Goal: Task Accomplishment & Management: Manage account settings

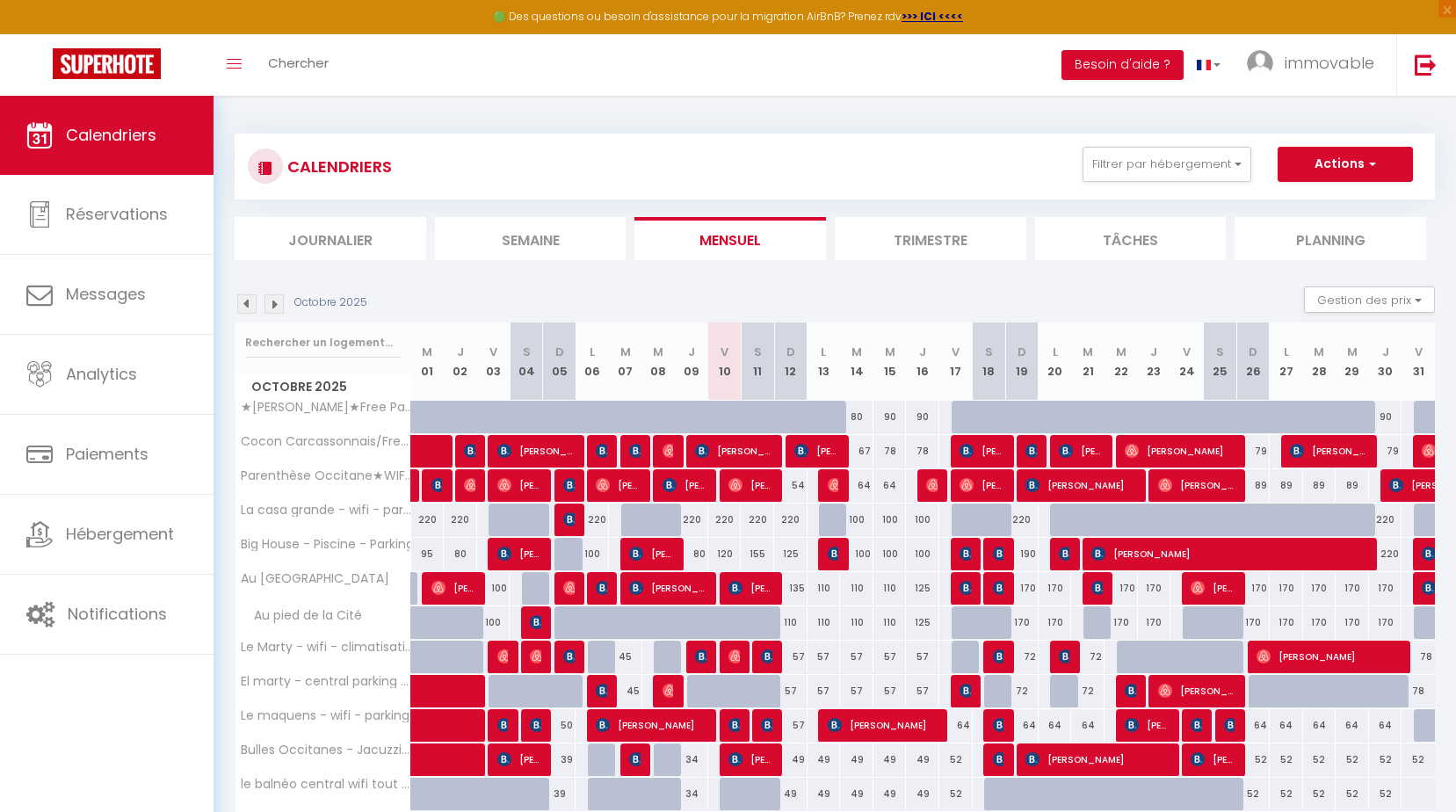
click at [799, 488] on div "54" at bounding box center [790, 485] width 33 height 32
type input "54"
type input "Dim 12 Octobre 2025"
type input "Lun 13 Octobre 2025"
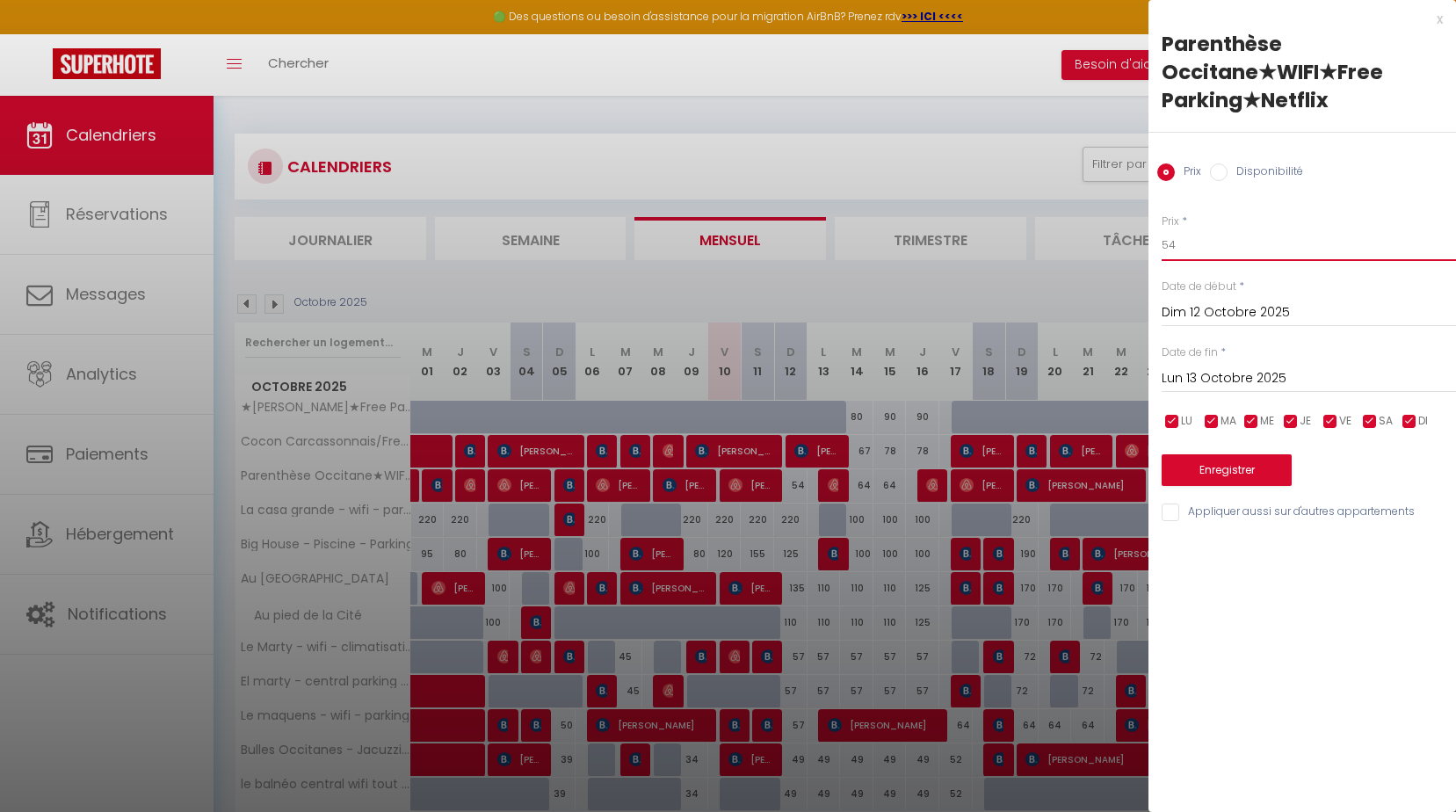
drag, startPoint x: 1191, startPoint y: 237, endPoint x: 1067, endPoint y: 240, distance: 124.0
click at [1101, 244] on body "🟢 Des questions ou besoin d'assistance pour la migration AirBnB? Prenez rdv >>>…" at bounding box center [728, 627] width 1456 height 1063
type input "52"
click at [1228, 476] on button "Enregistrer" at bounding box center [1226, 469] width 130 height 31
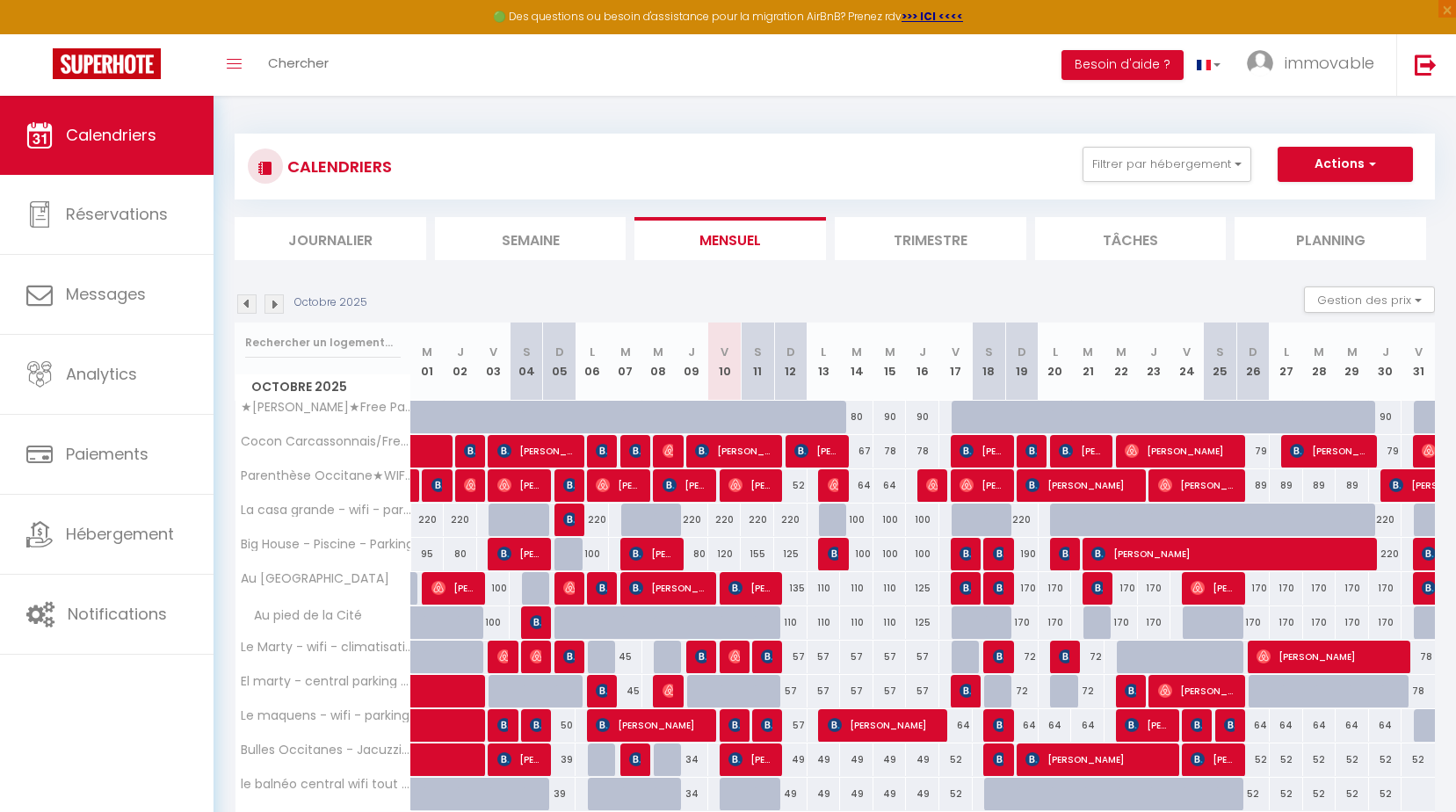
click at [727, 521] on div "220" at bounding box center [724, 520] width 33 height 32
type input "220"
type input "Ven 10 Octobre 2025"
type input "Sam 11 Octobre 2025"
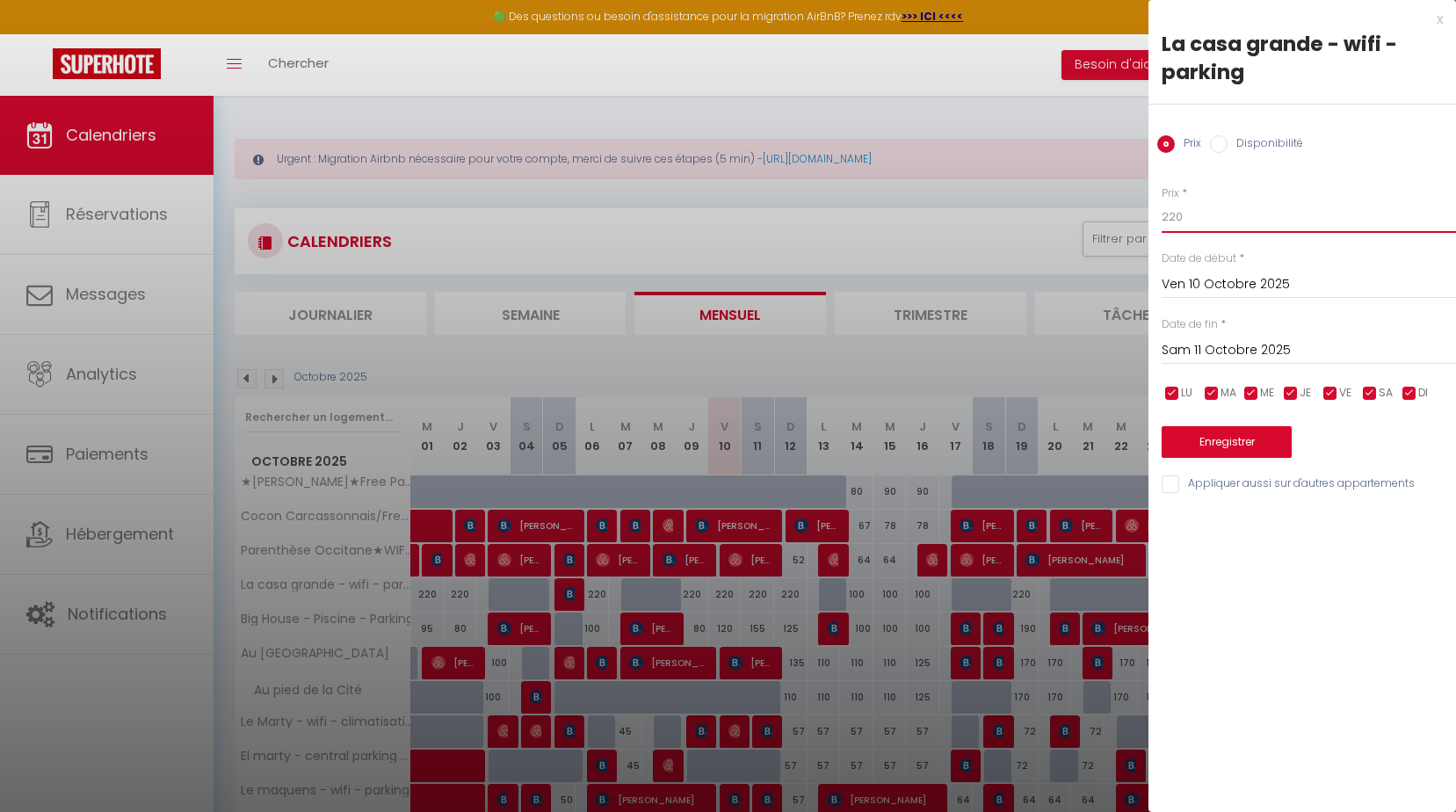
drag, startPoint x: 1232, startPoint y: 215, endPoint x: 950, endPoint y: 203, distance: 282.3
click at [1008, 204] on body "🟢 Des questions ou besoin d'assistance pour la migration AirBnB? Prenez rdv >>>…" at bounding box center [728, 664] width 1456 height 1138
type input "130"
click at [1201, 350] on input "Sam 11 Octobre 2025" at bounding box center [1308, 350] width 294 height 23
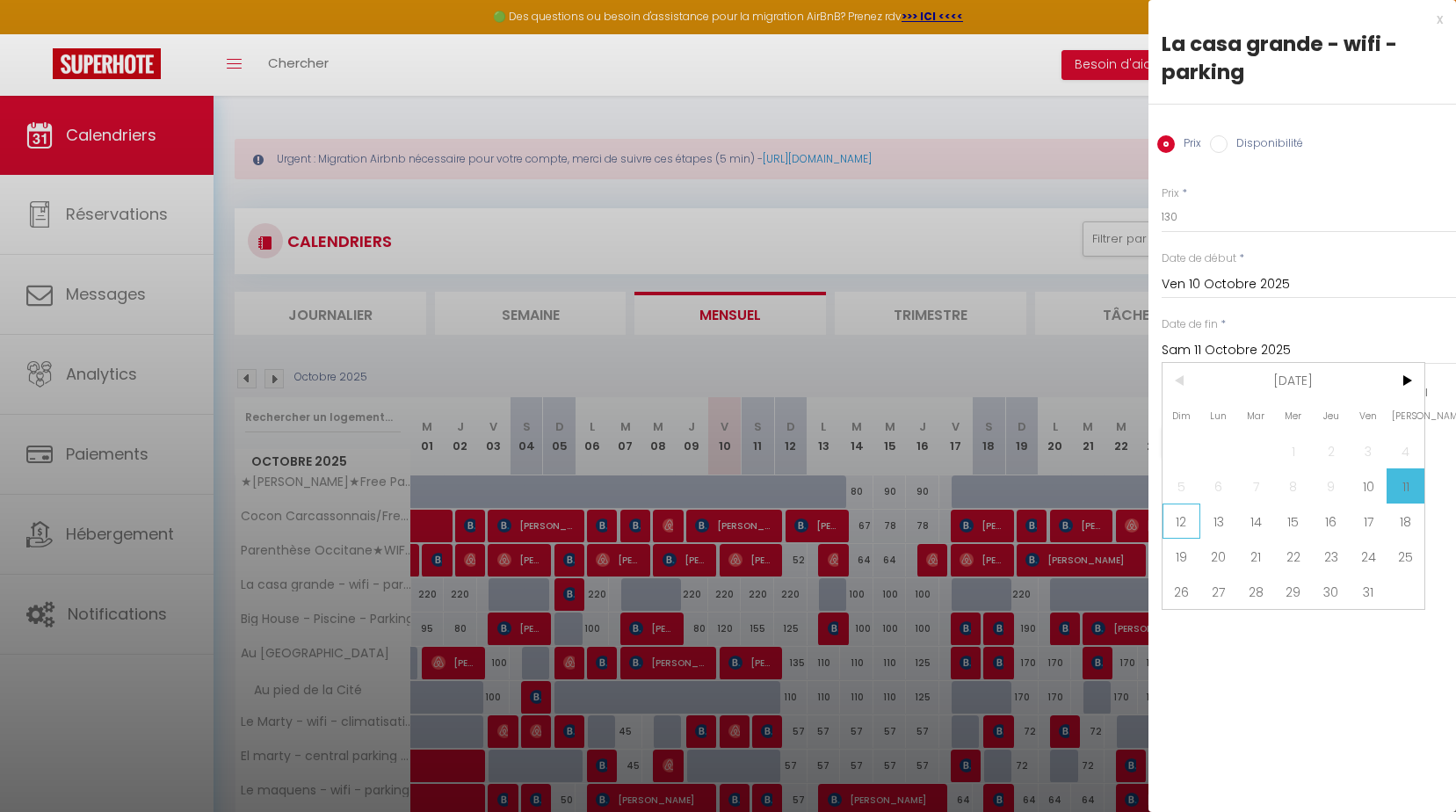
click at [1199, 526] on span "12" at bounding box center [1181, 521] width 38 height 35
type input "Dim 12 Octobre 2025"
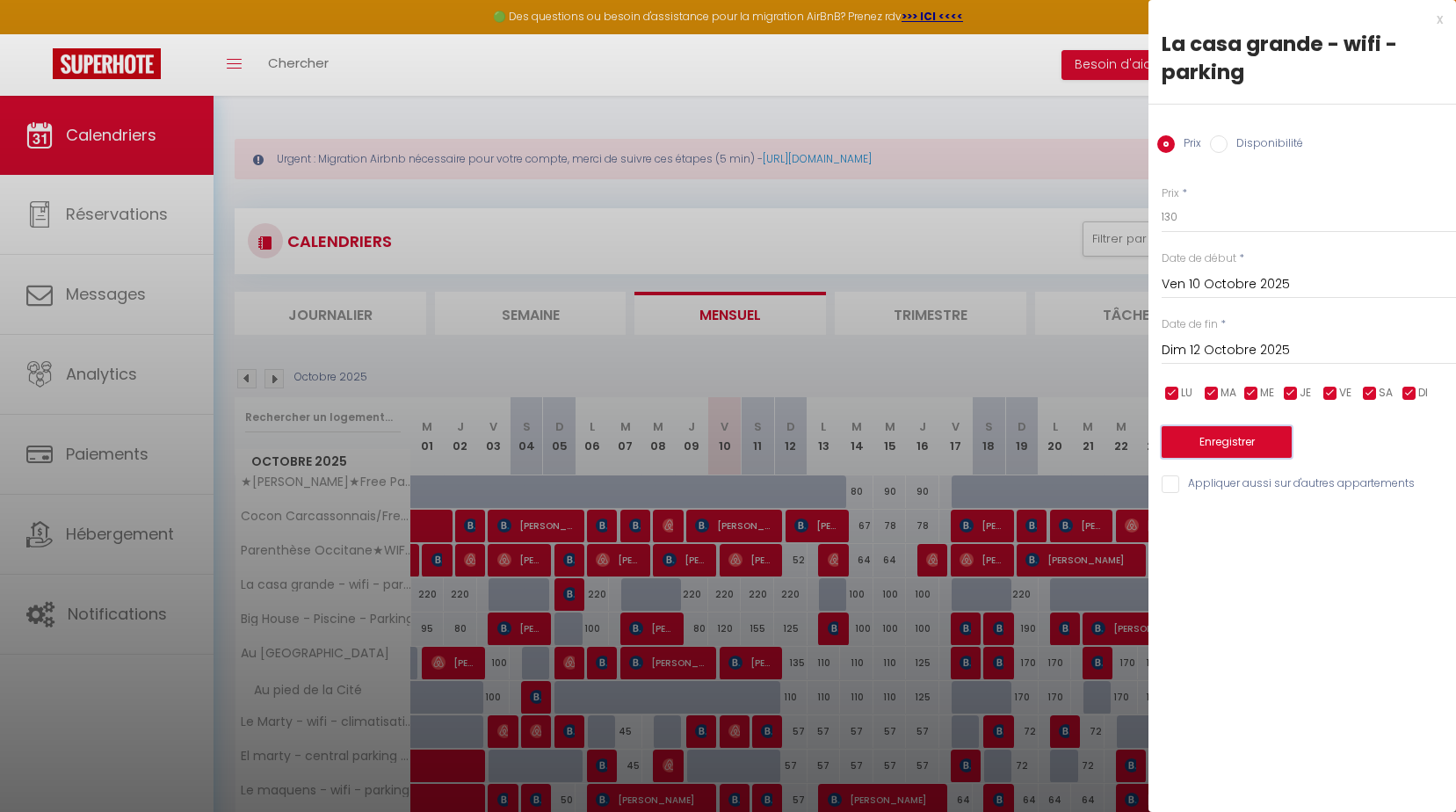
click at [1229, 448] on button "Enregistrer" at bounding box center [1226, 441] width 130 height 31
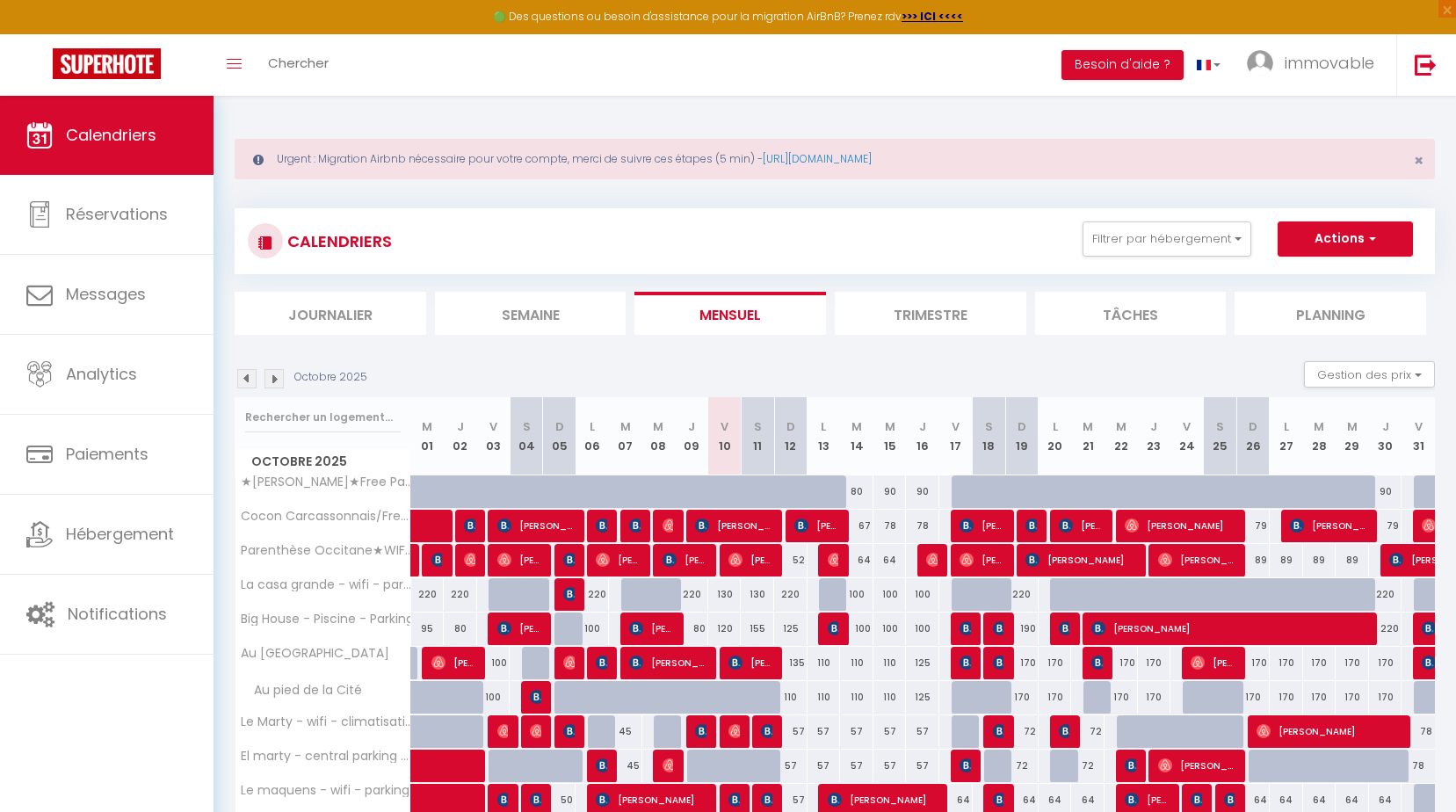
click at [786, 592] on div "220" at bounding box center [790, 594] width 33 height 32
type input "220"
type input "Dim 12 Octobre 2025"
type input "Lun 13 Octobre 2025"
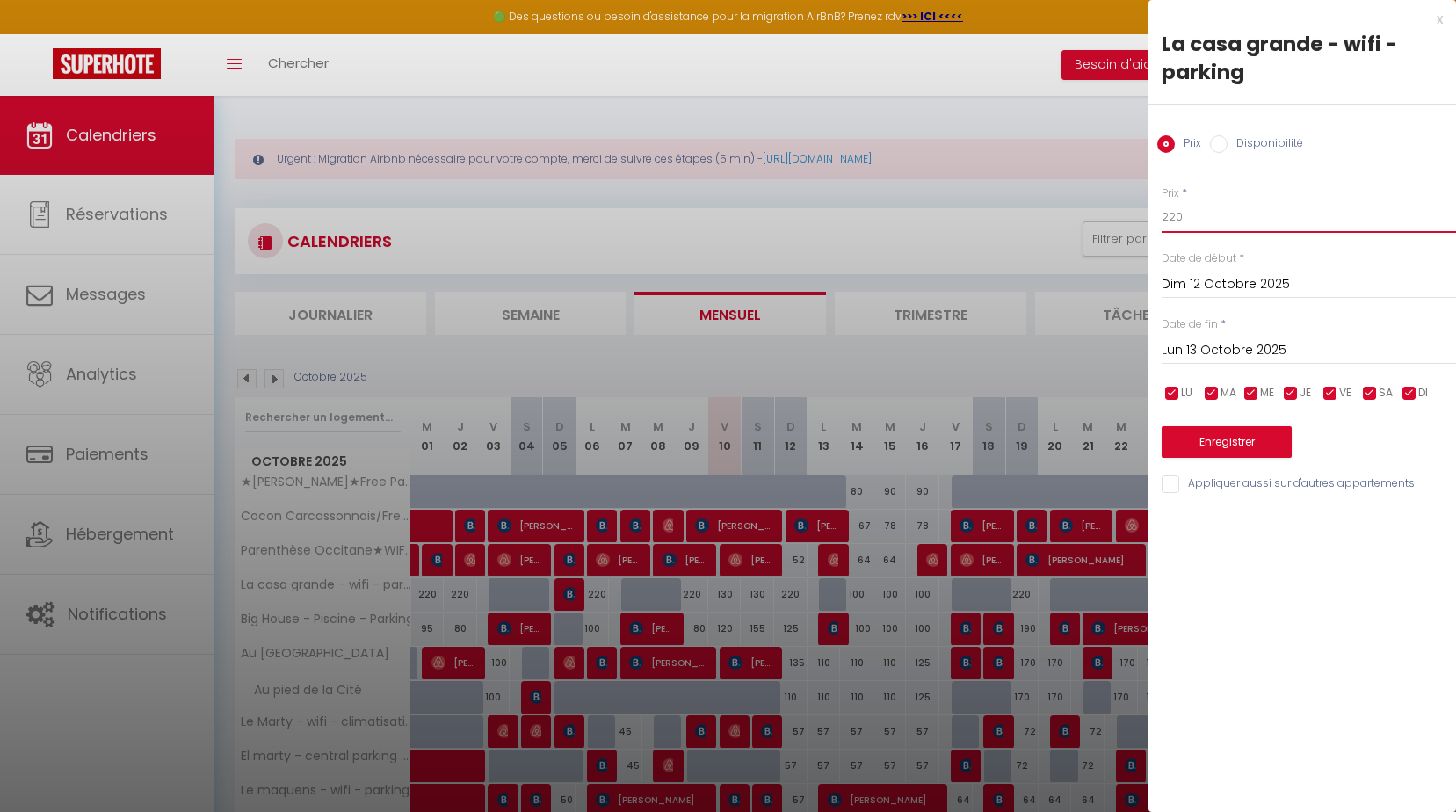
drag, startPoint x: 1220, startPoint y: 202, endPoint x: 979, endPoint y: 215, distance: 241.4
click at [969, 223] on body "🟢 Des questions ou besoin d'assistance pour la migration AirBnB? Prenez rdv >>>…" at bounding box center [728, 664] width 1456 height 1138
type input "130"
click at [1260, 442] on button "Enregistrer" at bounding box center [1226, 441] width 130 height 31
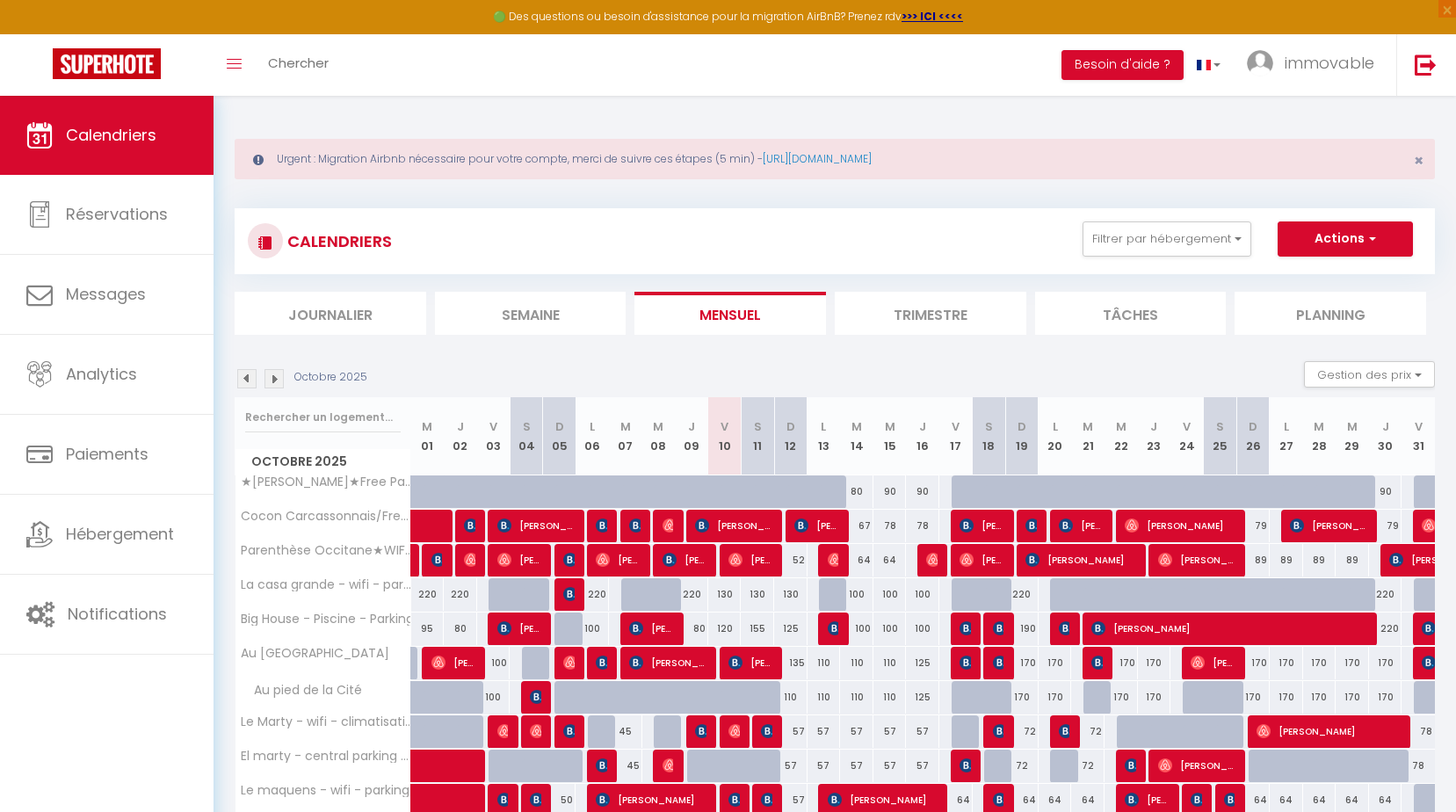
click at [793, 659] on div "135" at bounding box center [790, 662] width 33 height 32
type input "135"
type input "Dim 12 Octobre 2025"
type input "Lun 13 Octobre 2025"
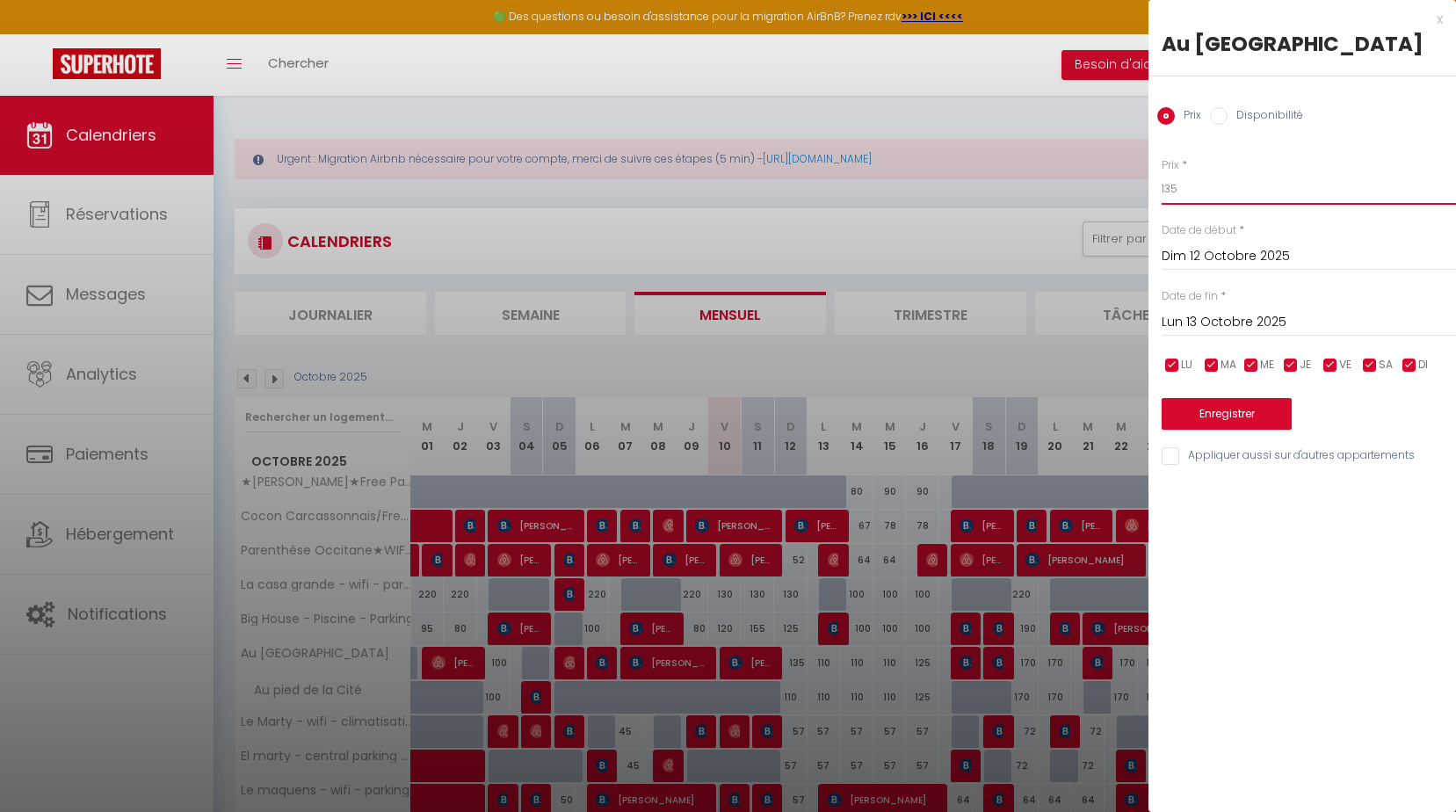
click at [1216, 204] on input "135" at bounding box center [1308, 188] width 294 height 31
type input "110"
click at [1259, 430] on button "Enregistrer" at bounding box center [1226, 414] width 130 height 31
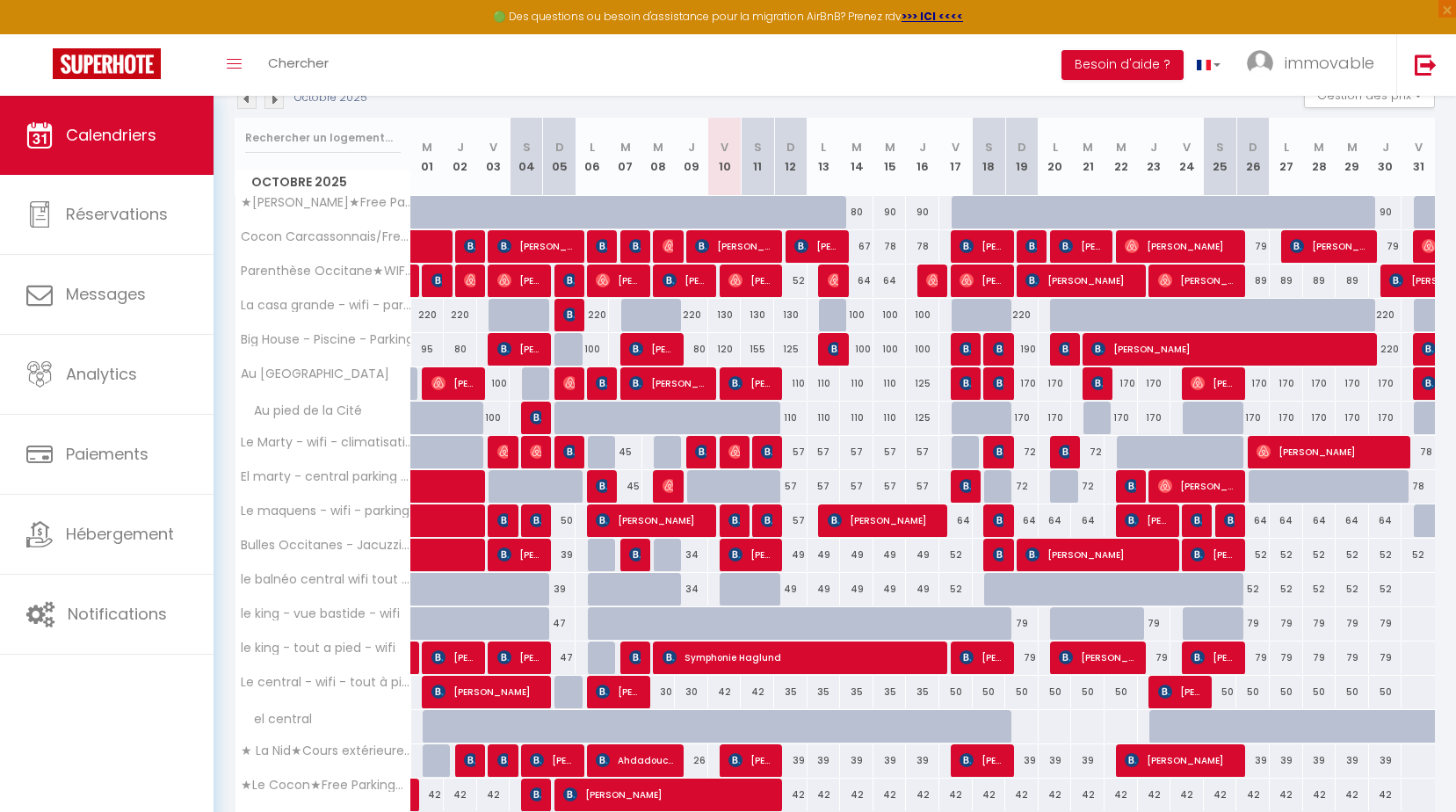
scroll to position [422, 0]
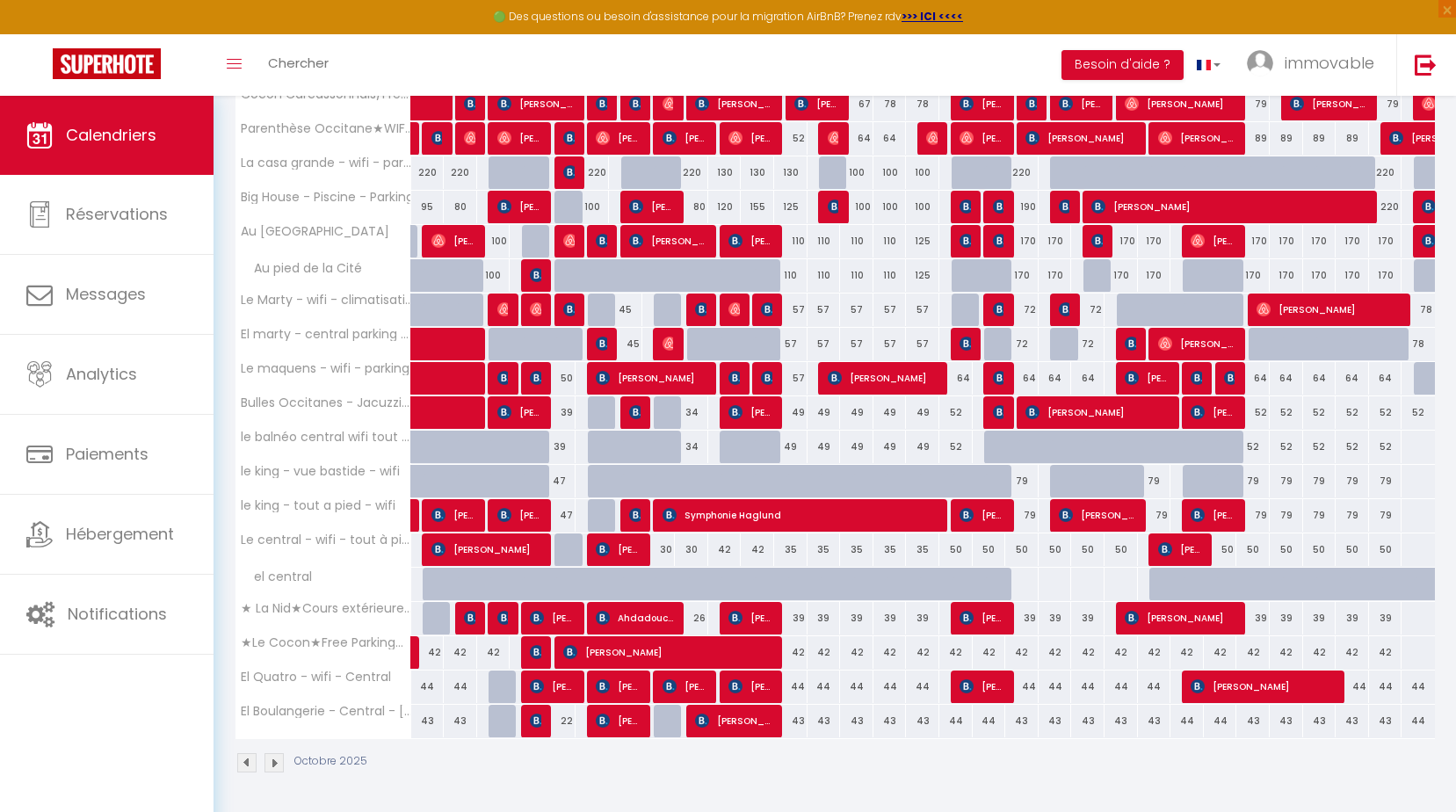
click at [787, 554] on div "35" at bounding box center [790, 550] width 33 height 32
type input "35"
type input "Dim 12 Octobre 2025"
type input "Lun 13 Octobre 2025"
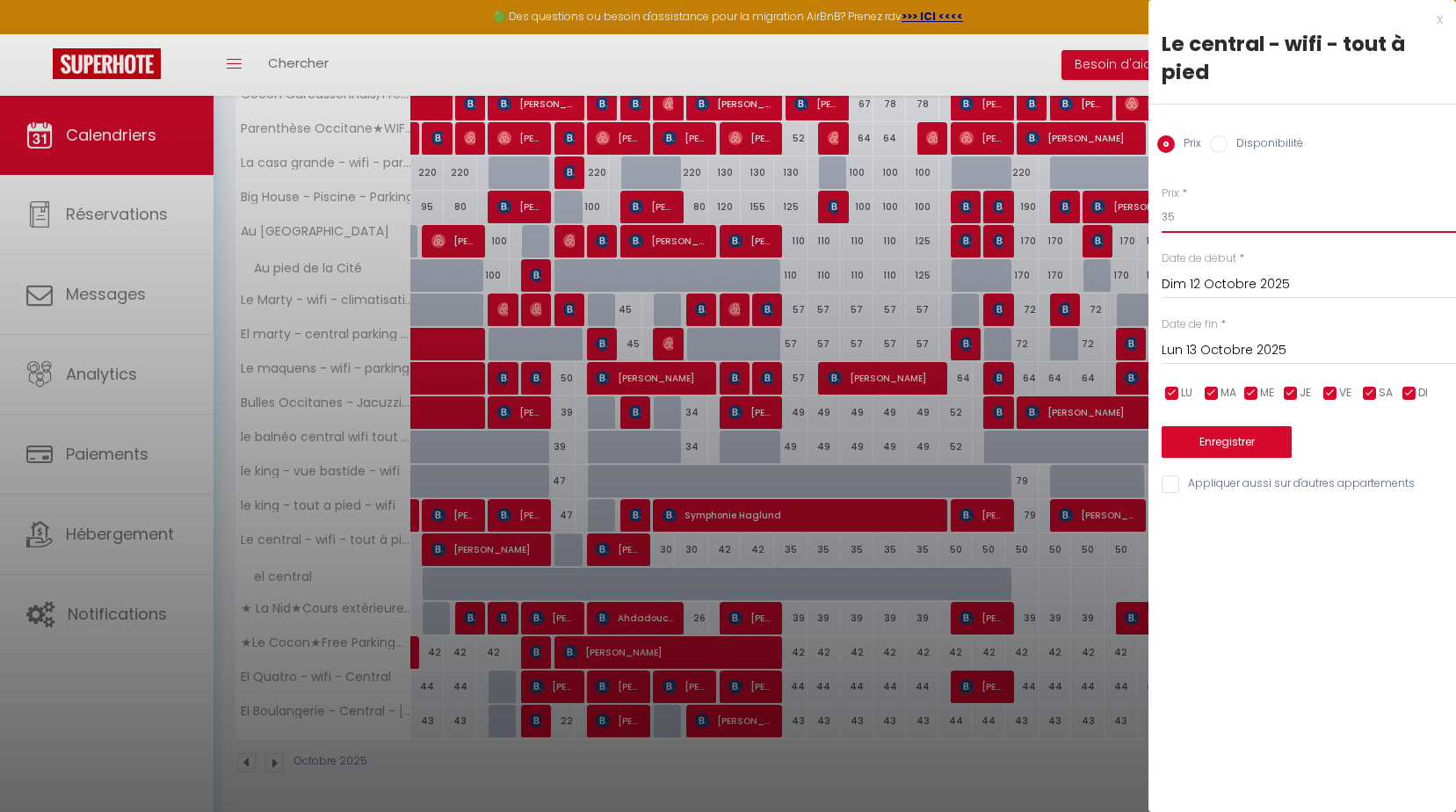
click at [1169, 204] on input "35" at bounding box center [1308, 217] width 294 height 31
drag, startPoint x: 938, startPoint y: 221, endPoint x: 817, endPoint y: 223, distance: 121.0
click at [872, 226] on body "🟢 Des questions ou besoin d'assistance pour la migration AirBnB? Prenez rdv >>>…" at bounding box center [728, 243] width 1456 height 1138
type input "30"
click at [1189, 352] on input "Lun 13 Octobre 2025" at bounding box center [1308, 350] width 294 height 23
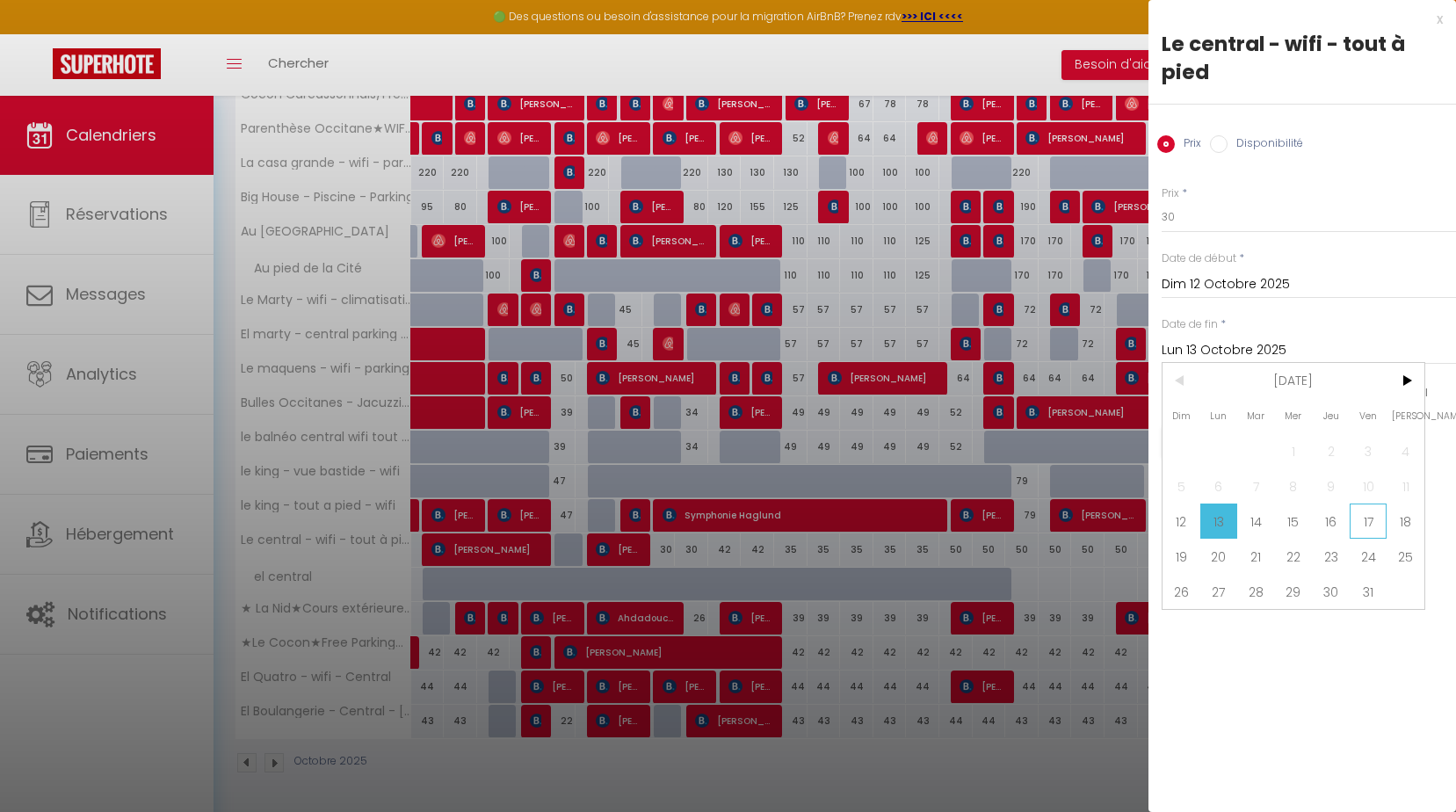
click at [1350, 521] on span "17" at bounding box center [1369, 521] width 38 height 35
type input "Ven 17 Octobre 2025"
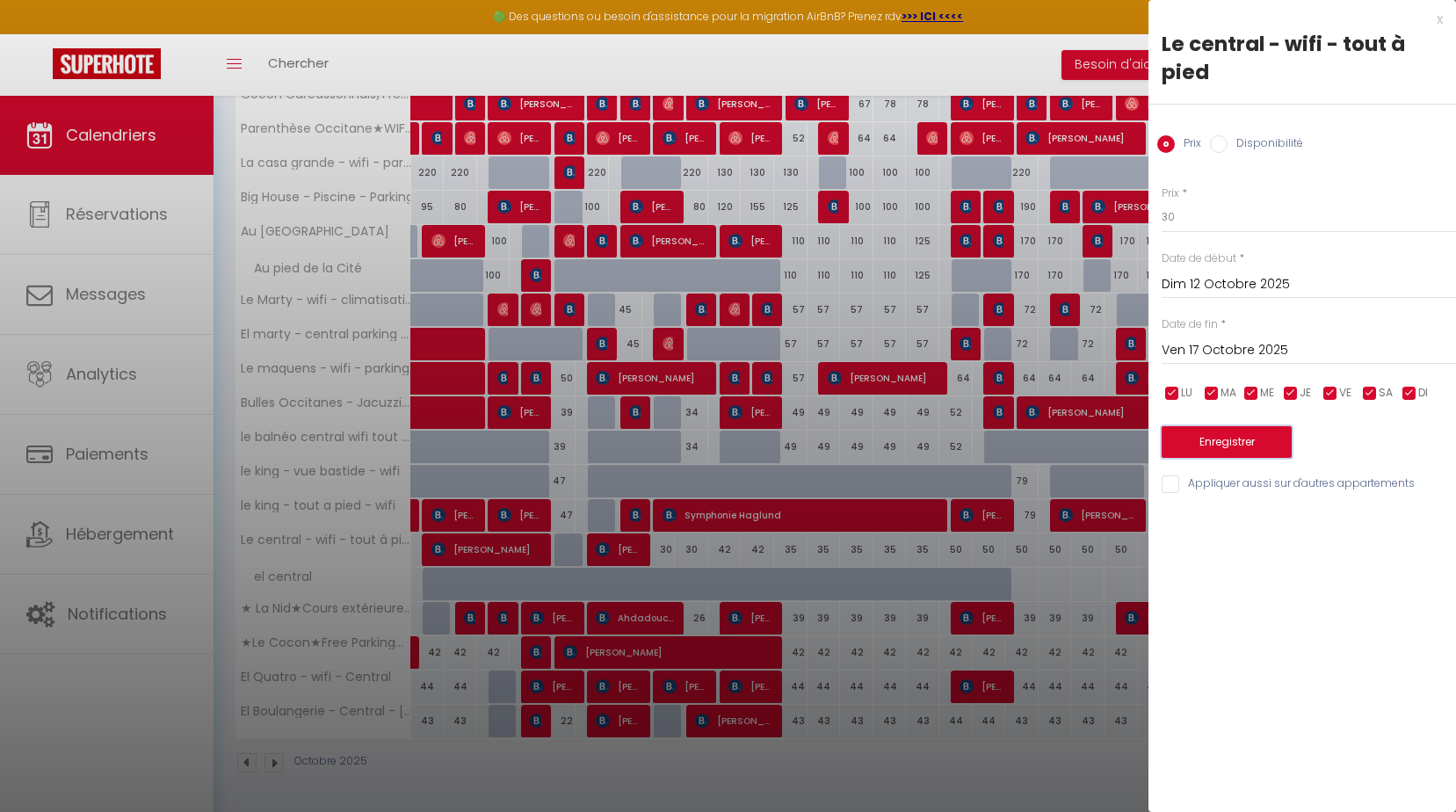
click at [1234, 435] on button "Enregistrer" at bounding box center [1226, 441] width 130 height 31
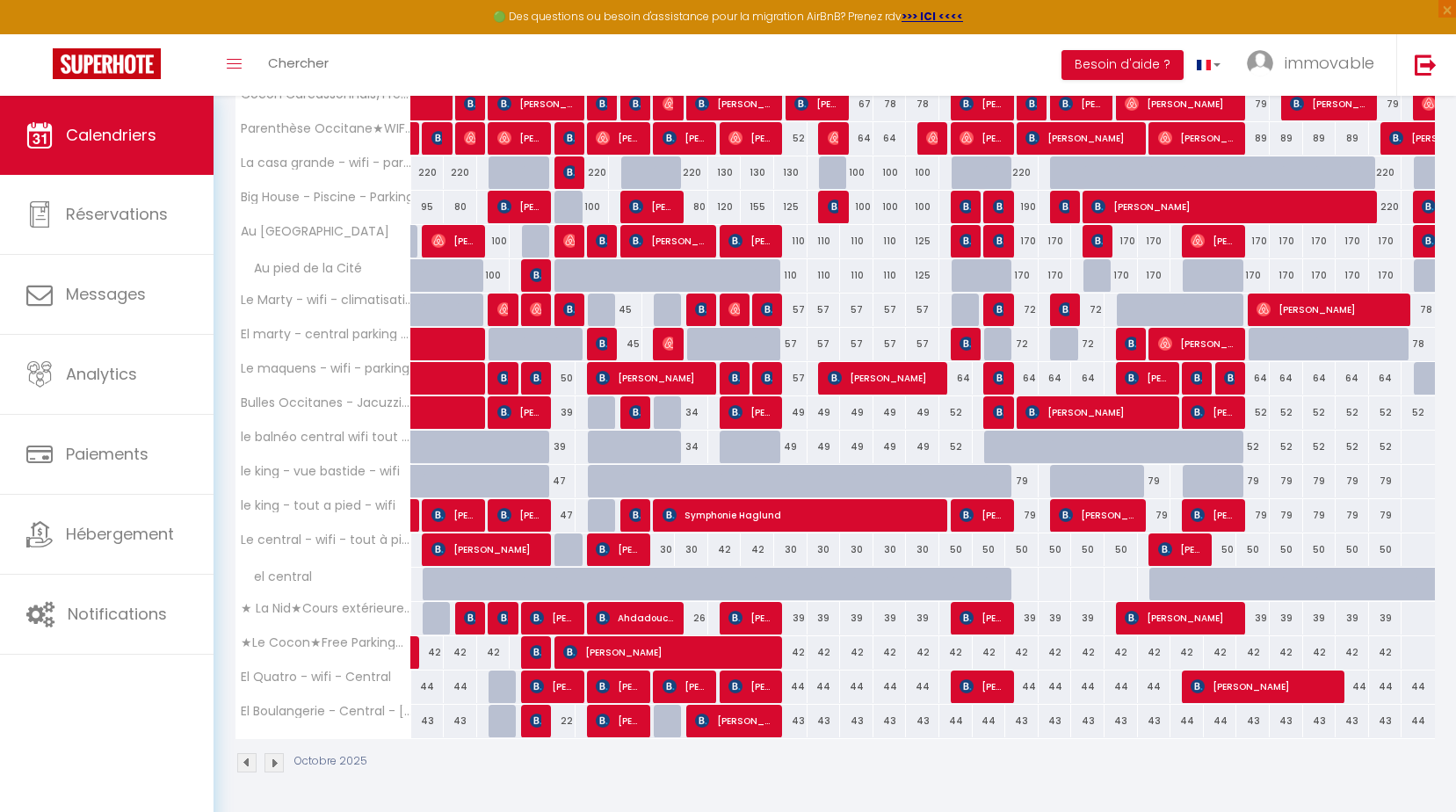
click at [802, 719] on div "43" at bounding box center [790, 721] width 33 height 32
type input "43"
type input "Dim 12 Octobre 2025"
type input "Lun 13 Octobre 2025"
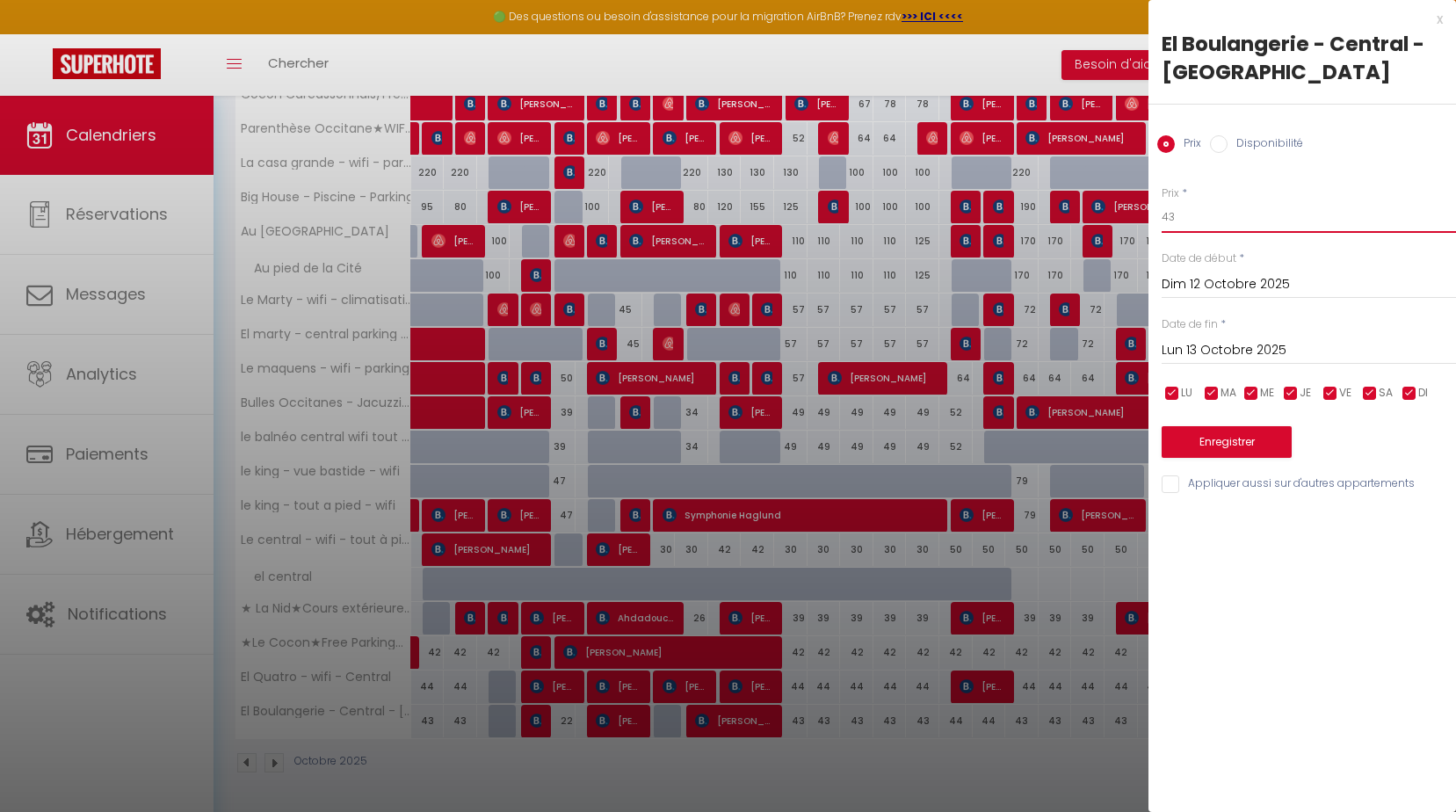
drag, startPoint x: 1176, startPoint y: 213, endPoint x: 1074, endPoint y: 212, distance: 102.0
click at [1106, 216] on body "🟢 Des questions ou besoin d'assistance pour la migration AirBnB? Prenez rdv >>>…" at bounding box center [728, 243] width 1456 height 1138
type input "24"
click at [1172, 351] on input "Lun 13 Octobre 2025" at bounding box center [1308, 350] width 294 height 23
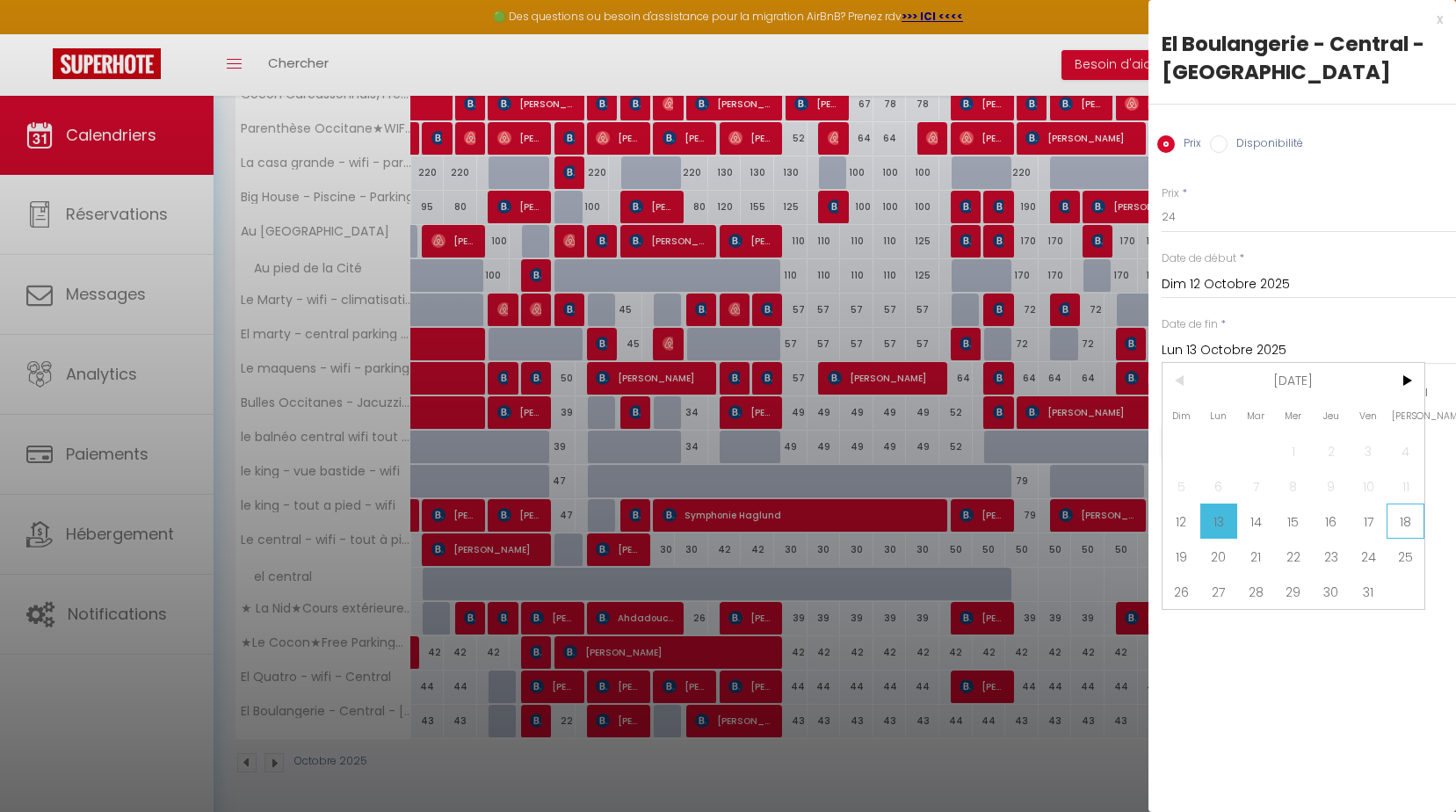
click at [1412, 532] on span "18" at bounding box center [1406, 521] width 38 height 35
type input "Sam 18 Octobre 2025"
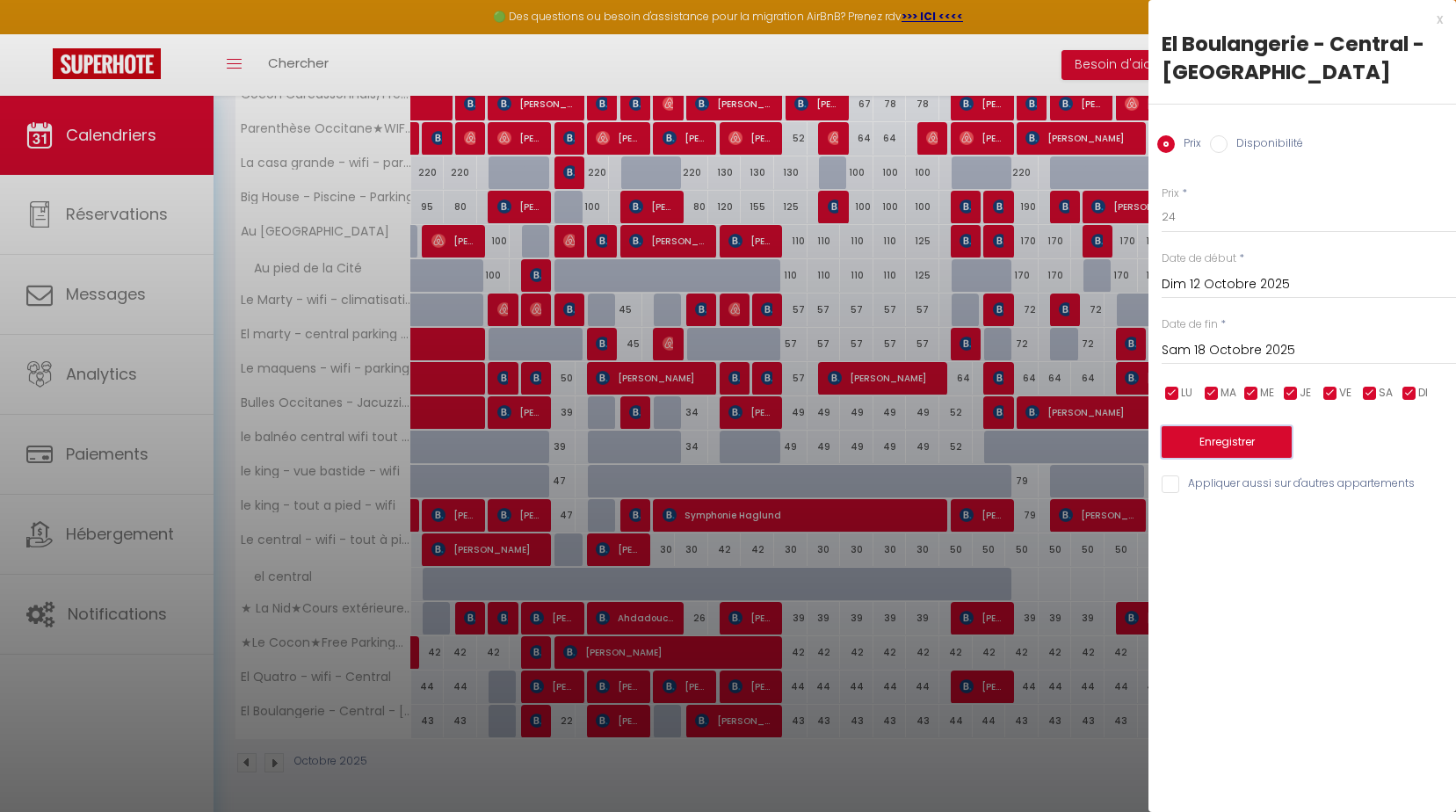
click at [1221, 456] on button "Enregistrer" at bounding box center [1226, 441] width 130 height 31
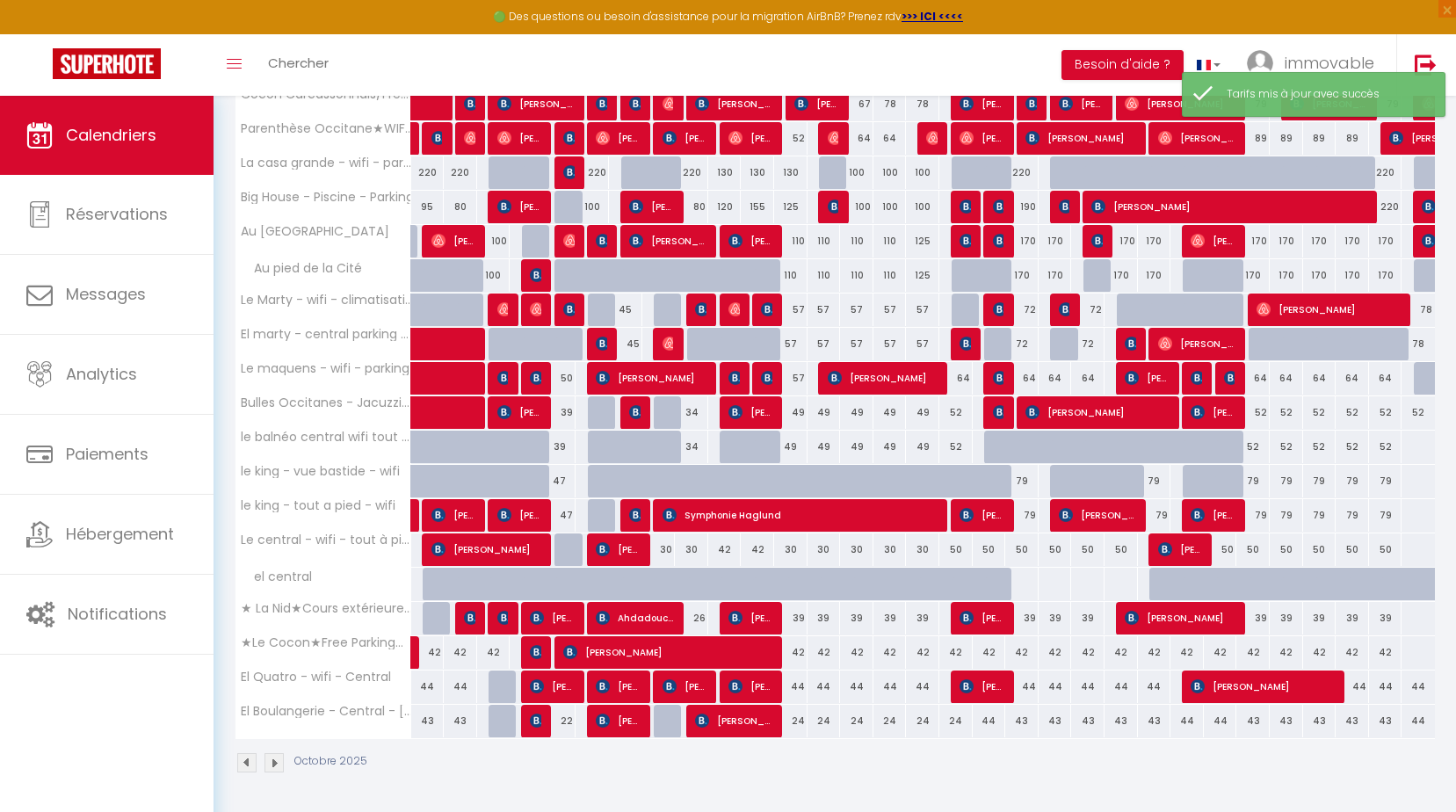
click at [988, 720] on div "44" at bounding box center [989, 721] width 33 height 32
type input "44"
type input "Sam 18 Octobre 2025"
type input "Dim 19 Octobre 2025"
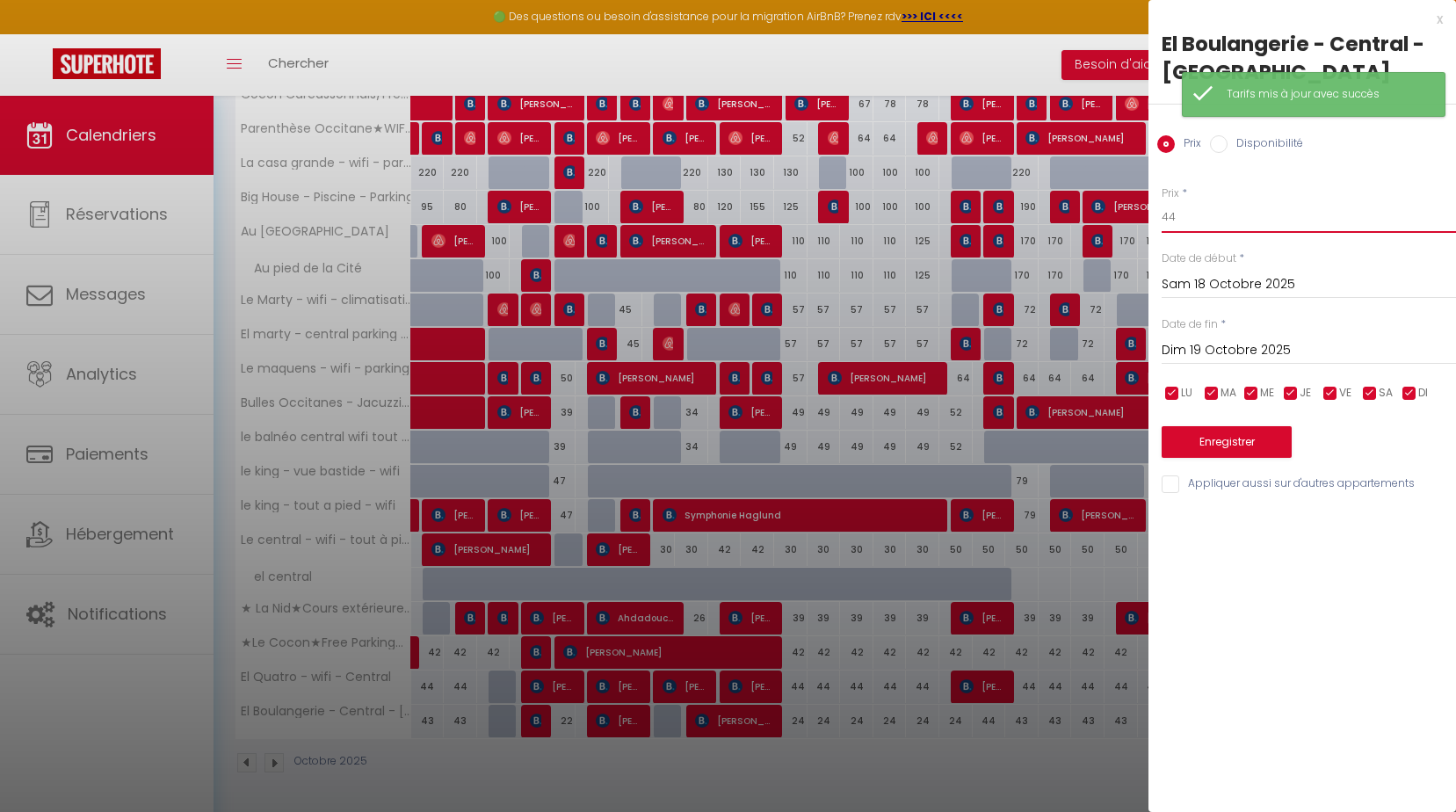
click at [828, 221] on body "🟢 Des questions ou besoin d'assistance pour la migration AirBnB? Prenez rdv >>>…" at bounding box center [728, 243] width 1456 height 1138
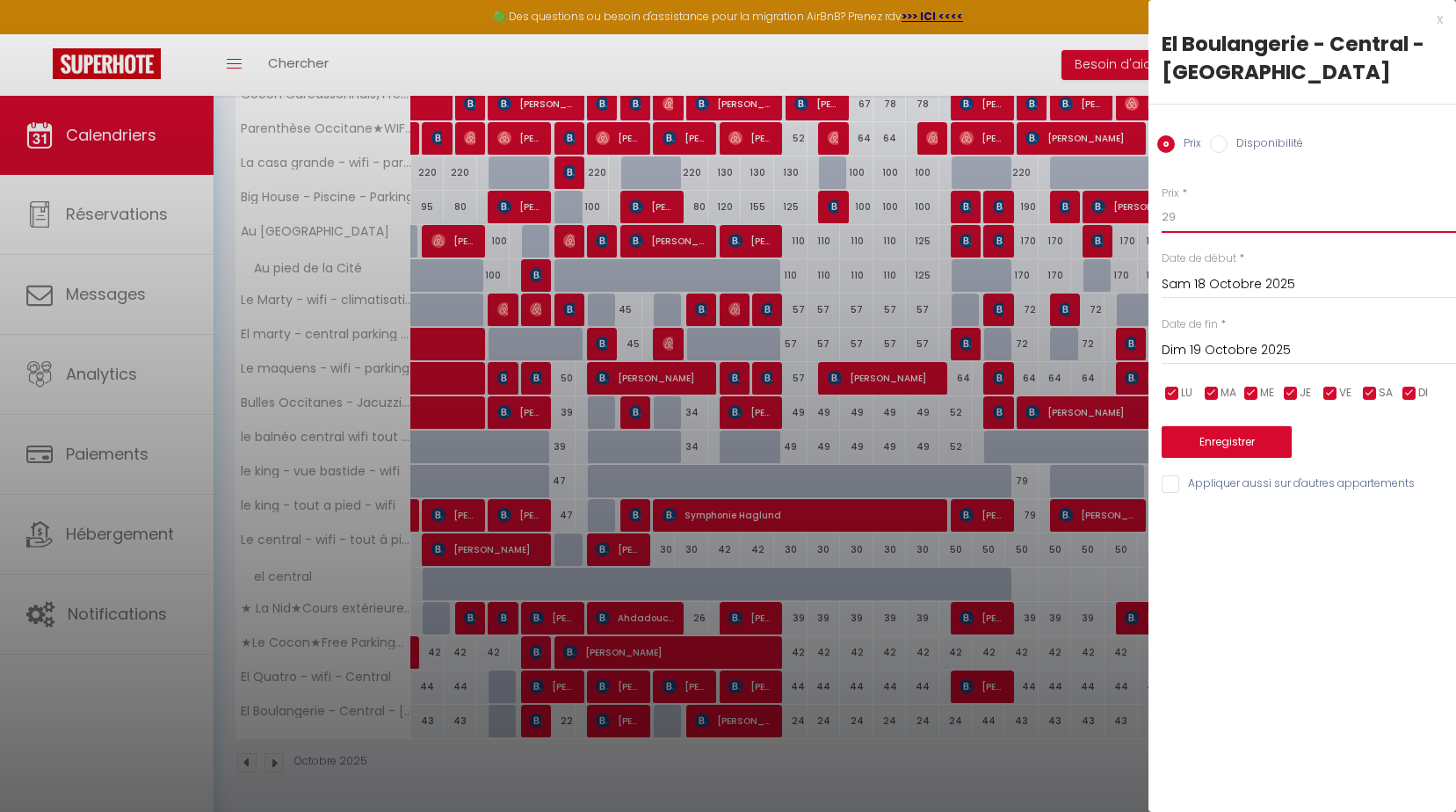
type input "29"
click at [1161, 338] on div "Prix * 29 Statut * Disponible Indisponible Date de début * [DATE] < [DATE] > Di…" at bounding box center [1302, 329] width 308 height 332
click at [1170, 348] on input "Dim 19 Octobre 2025" at bounding box center [1308, 350] width 294 height 23
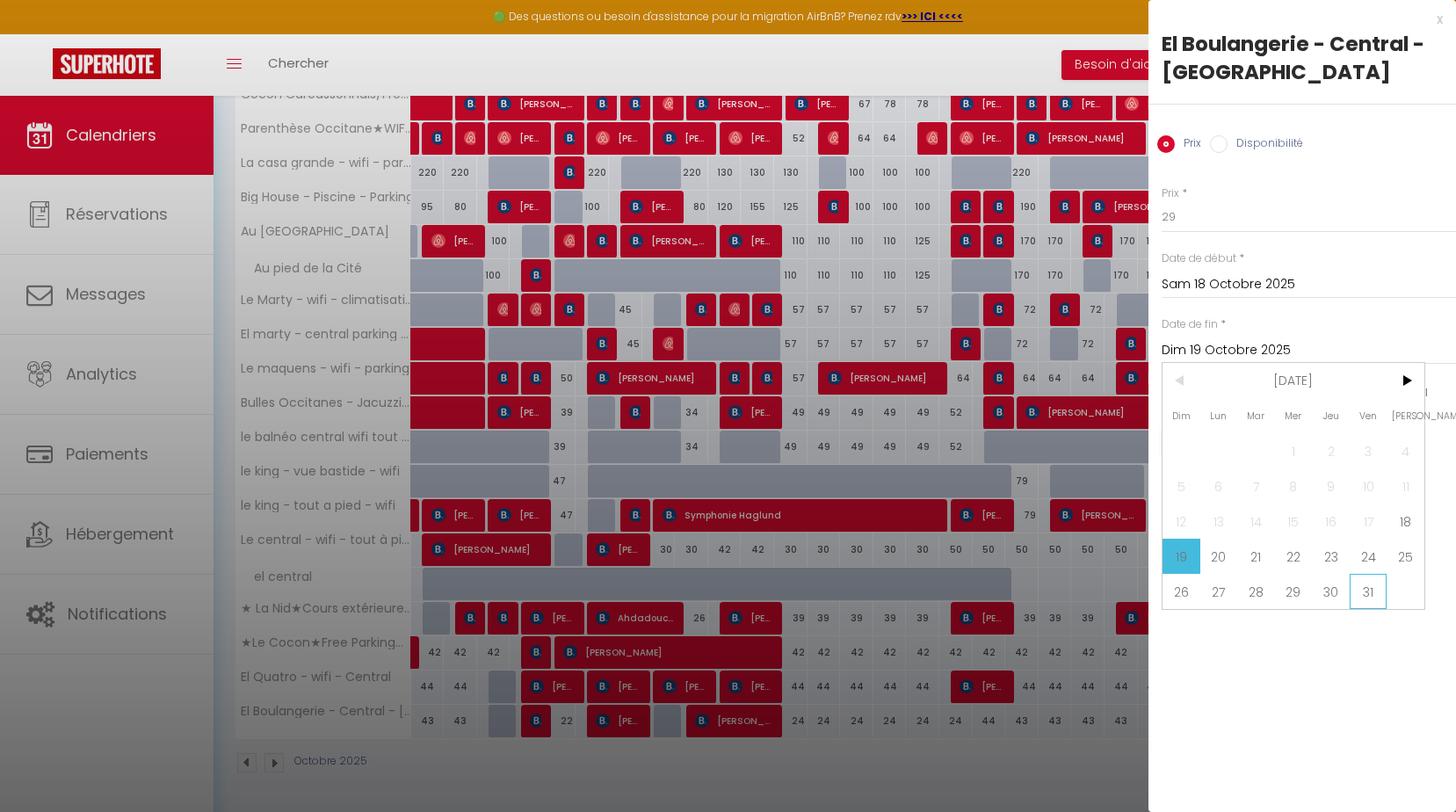
click at [1371, 587] on span "31" at bounding box center [1369, 591] width 38 height 35
type input "Ven 31 Octobre 2025"
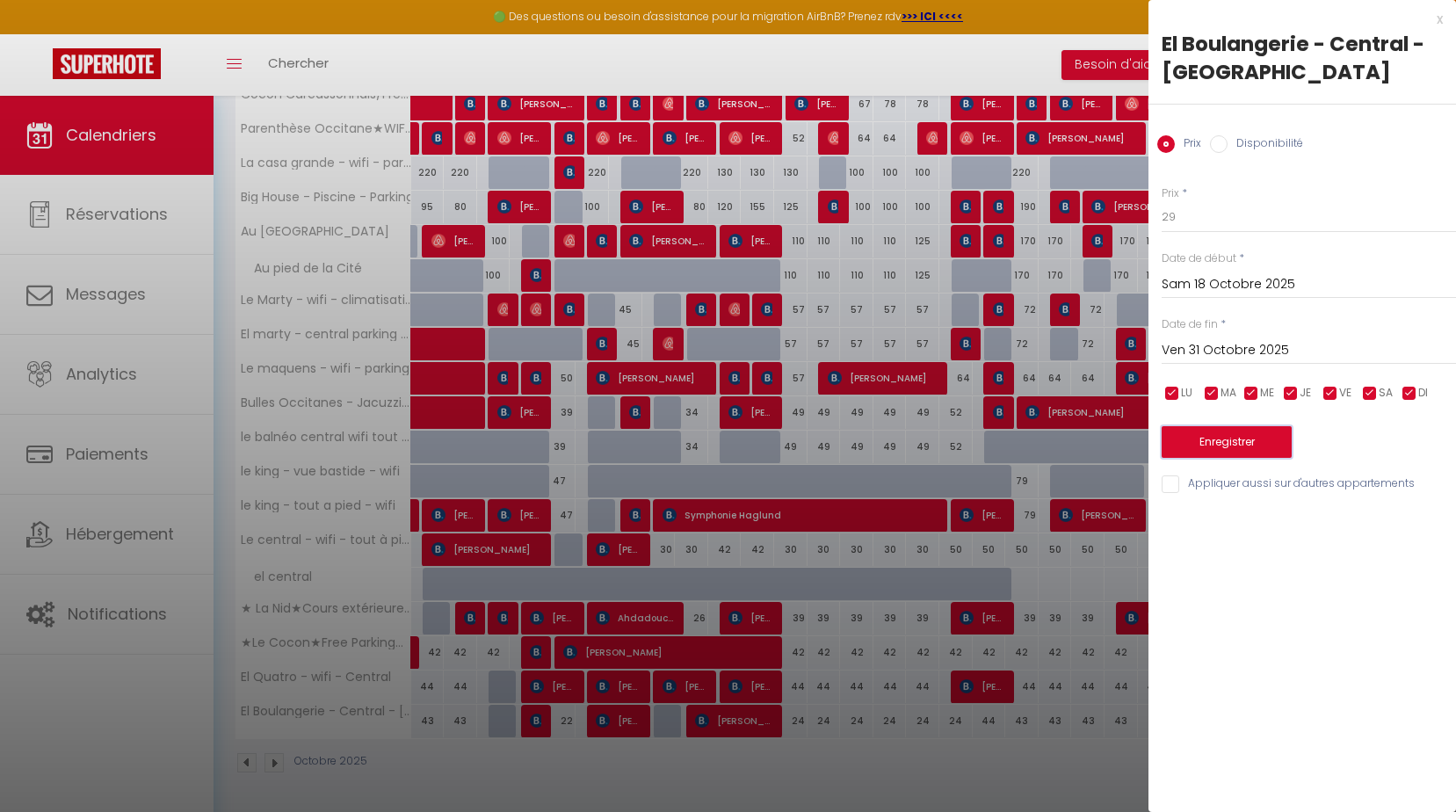
click at [1246, 445] on button "Enregistrer" at bounding box center [1226, 441] width 130 height 31
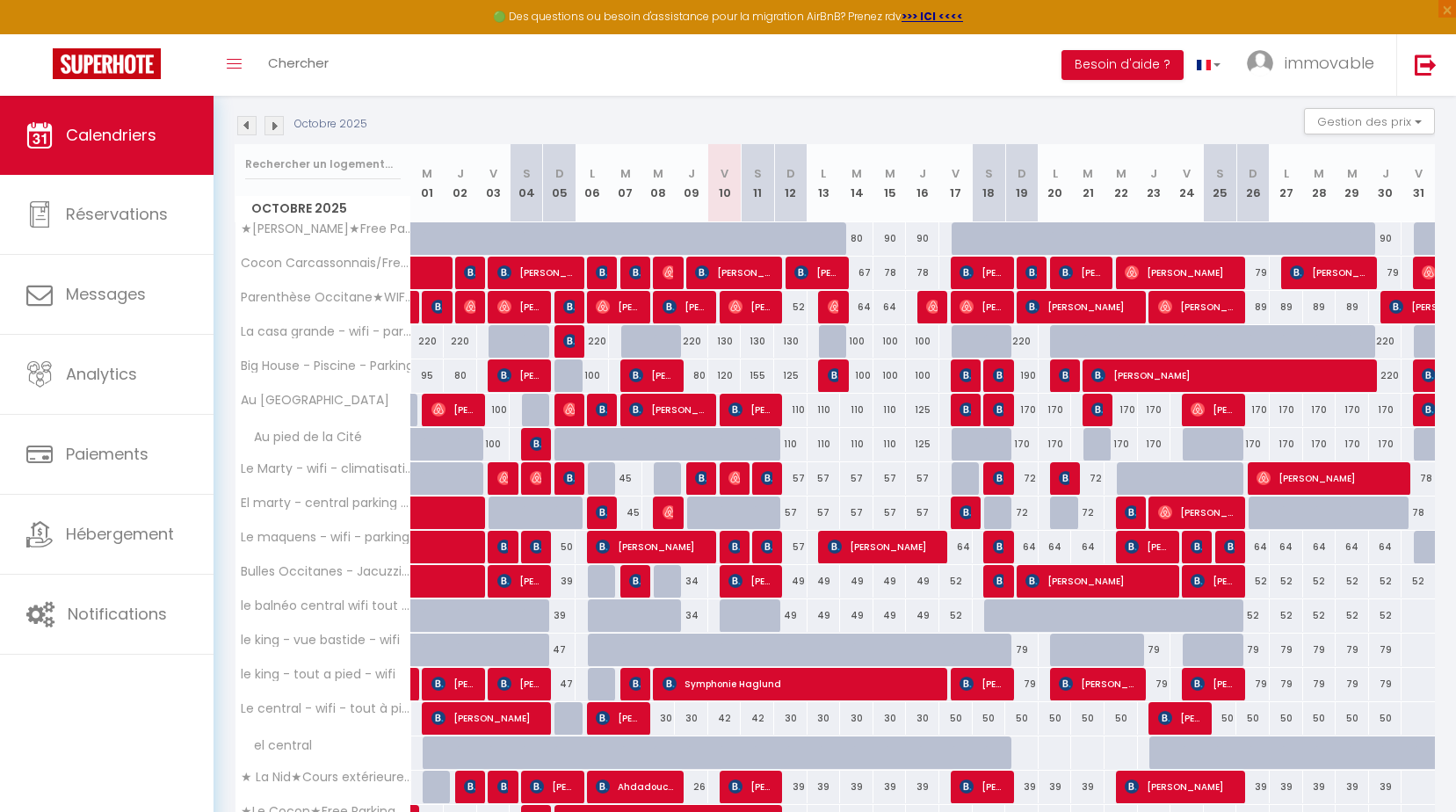
scroll to position [246, 0]
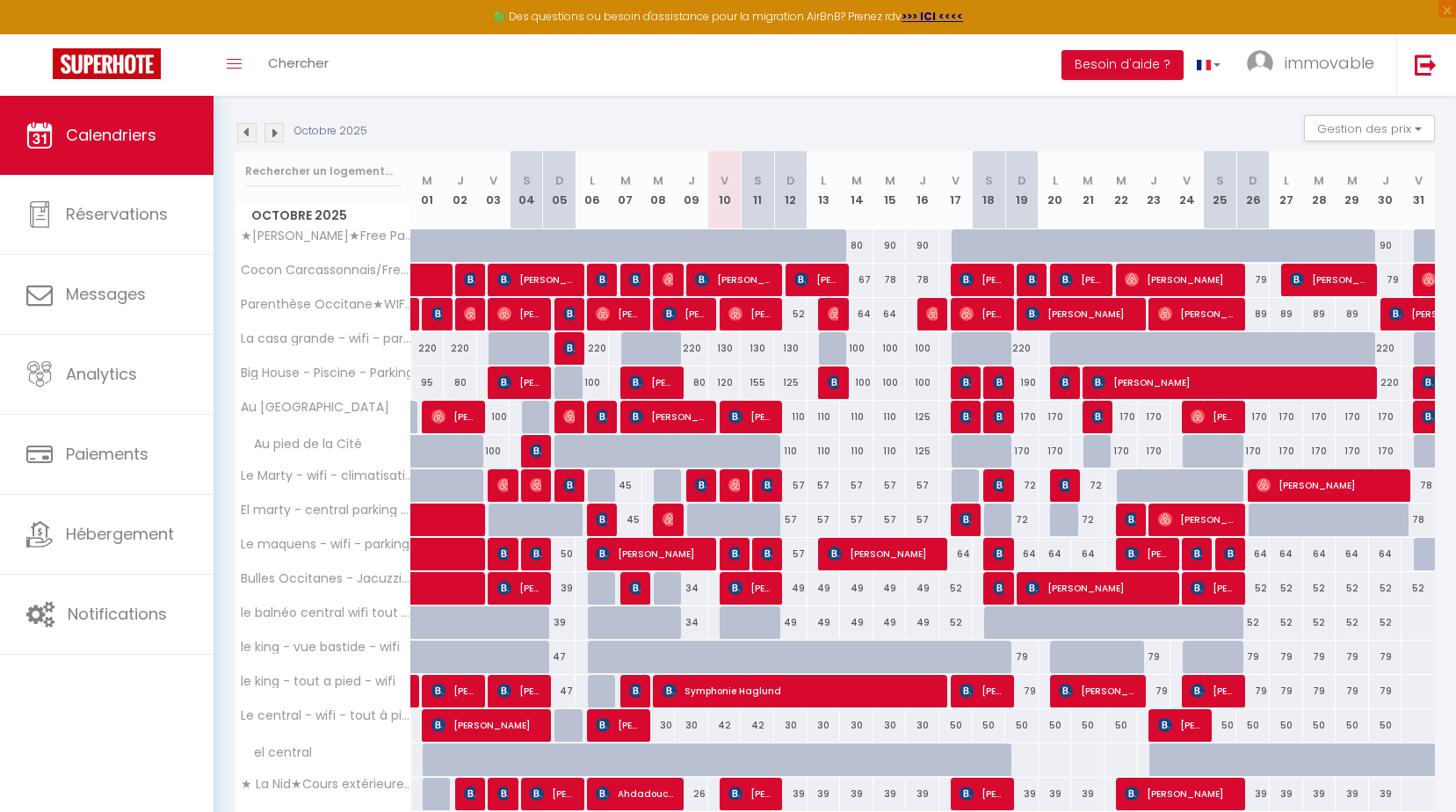
click at [797, 485] on div "57" at bounding box center [790, 485] width 33 height 32
type input "57"
type input "Dim 12 Octobre 2025"
type input "Lun 13 Octobre 2025"
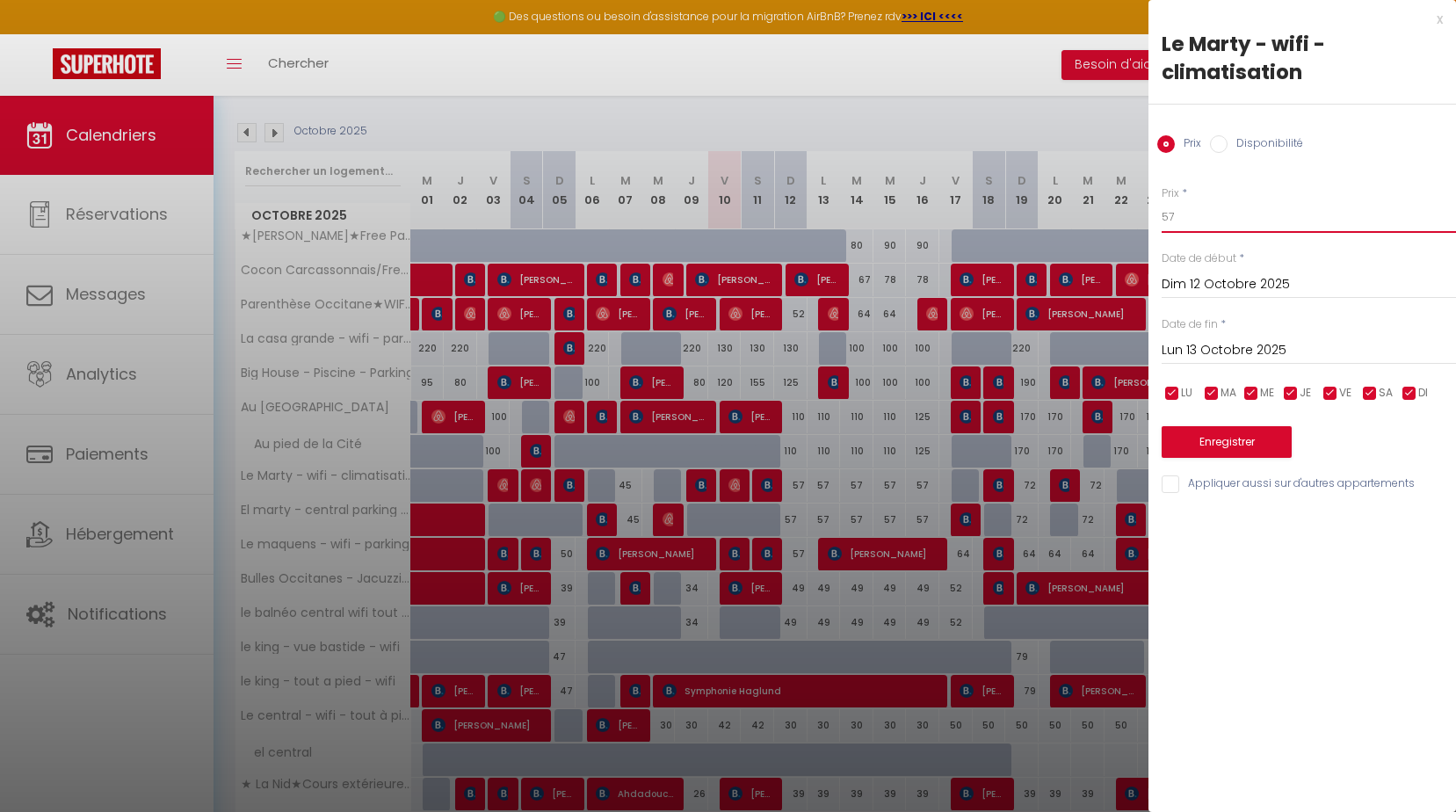
drag, startPoint x: 1188, startPoint y: 223, endPoint x: 1013, endPoint y: 207, distance: 175.7
click at [1061, 207] on body "🟢 Des questions ou besoin d'assistance pour la migration AirBnB? Prenez rdv >>>…" at bounding box center [728, 418] width 1456 height 1138
type input "49"
click at [1243, 346] on input "Lun 13 Octobre 2025" at bounding box center [1308, 350] width 294 height 23
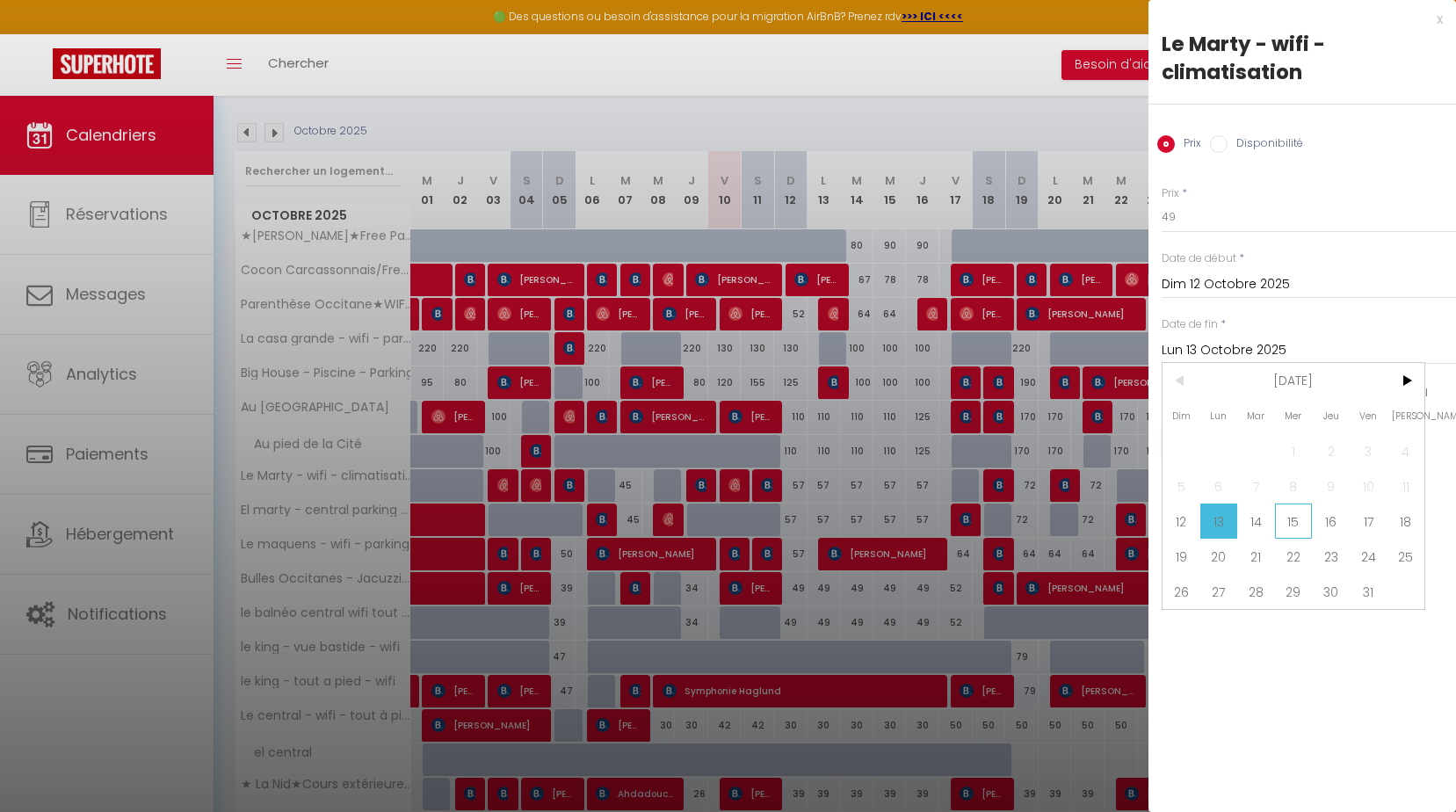
click at [1308, 515] on span "15" at bounding box center [1294, 521] width 38 height 35
type input "Mer 15 Octobre 2025"
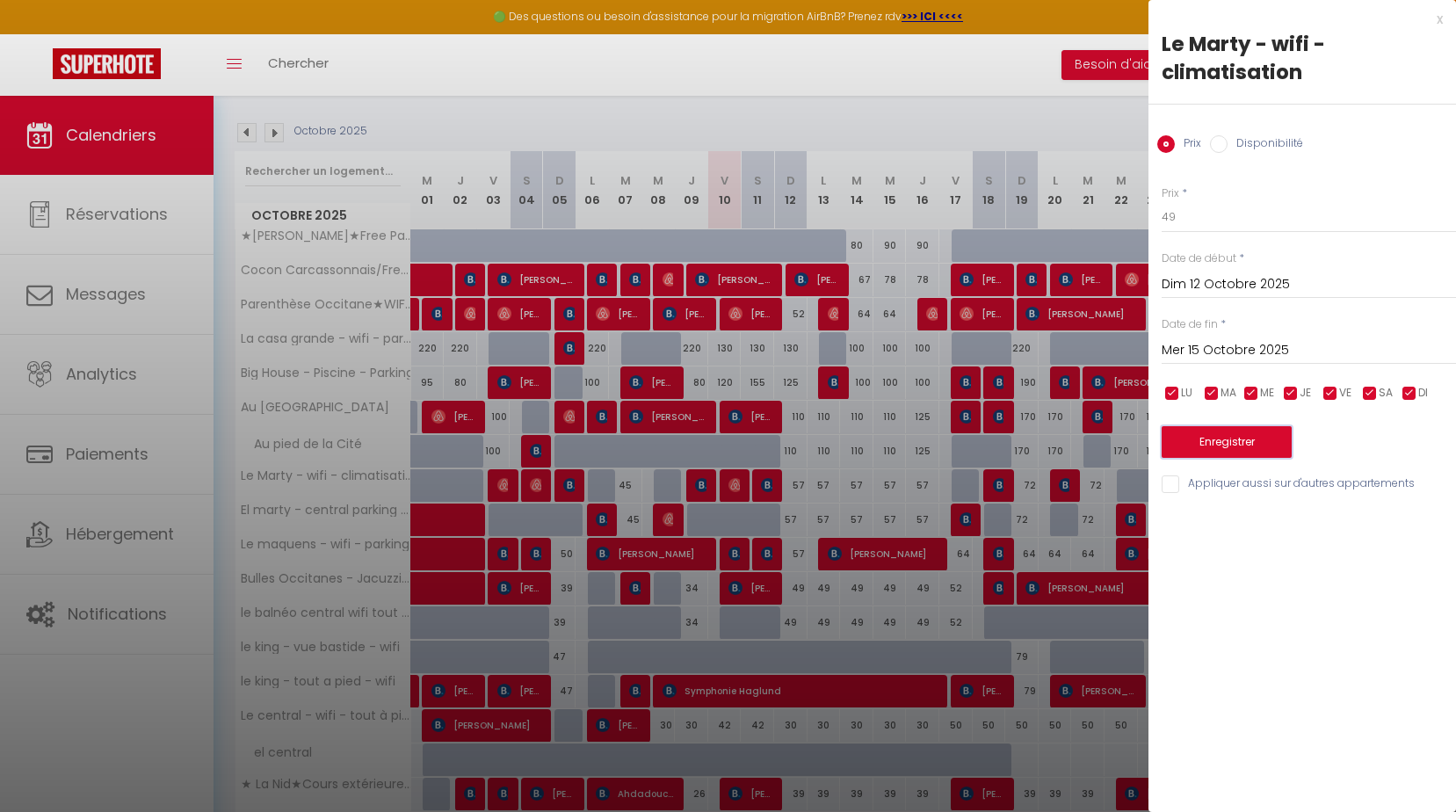
click at [1212, 437] on button "Enregistrer" at bounding box center [1226, 441] width 130 height 31
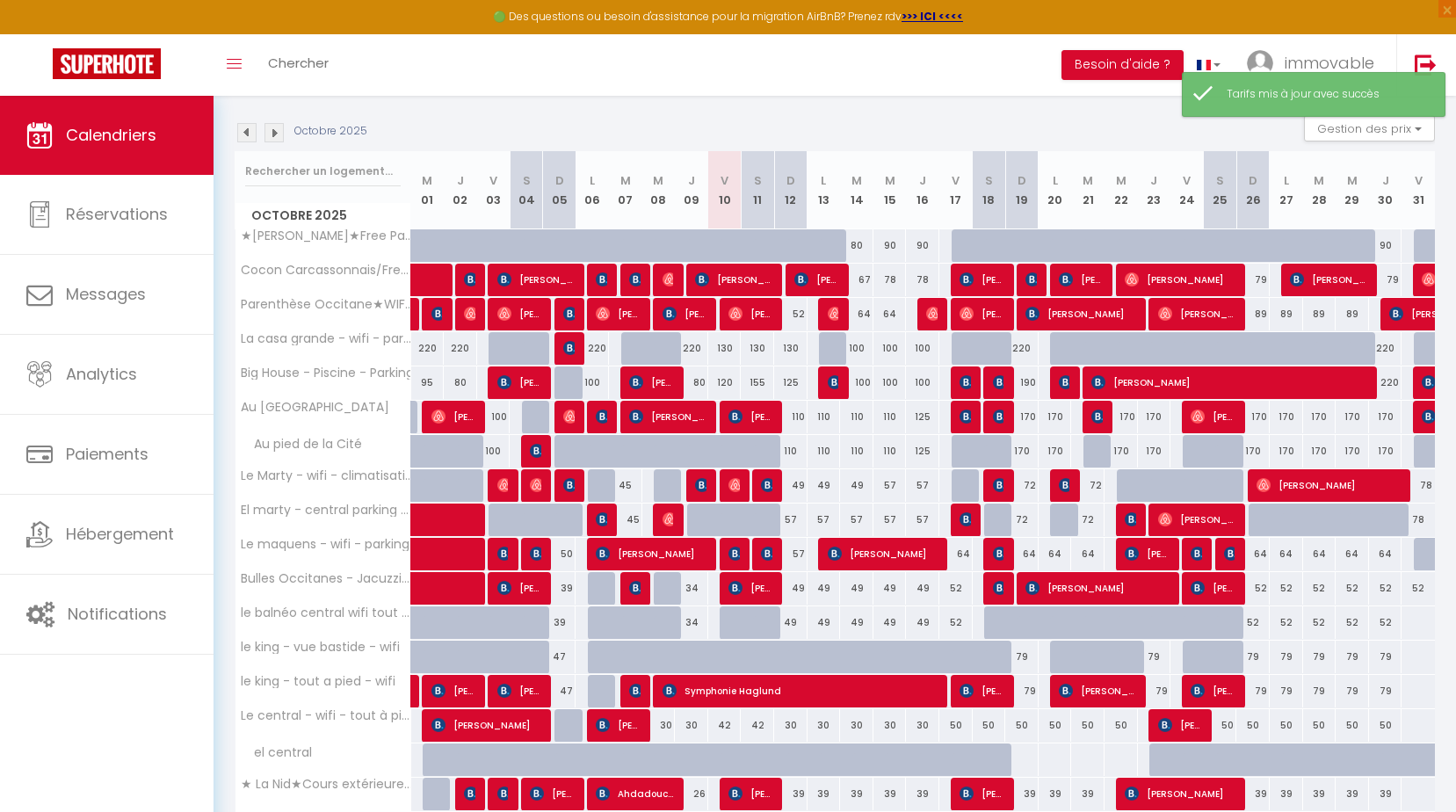
click at [787, 519] on div "57" at bounding box center [790, 520] width 33 height 32
type input "57"
type input "Dim 12 Octobre 2025"
type input "Lun 13 Octobre 2025"
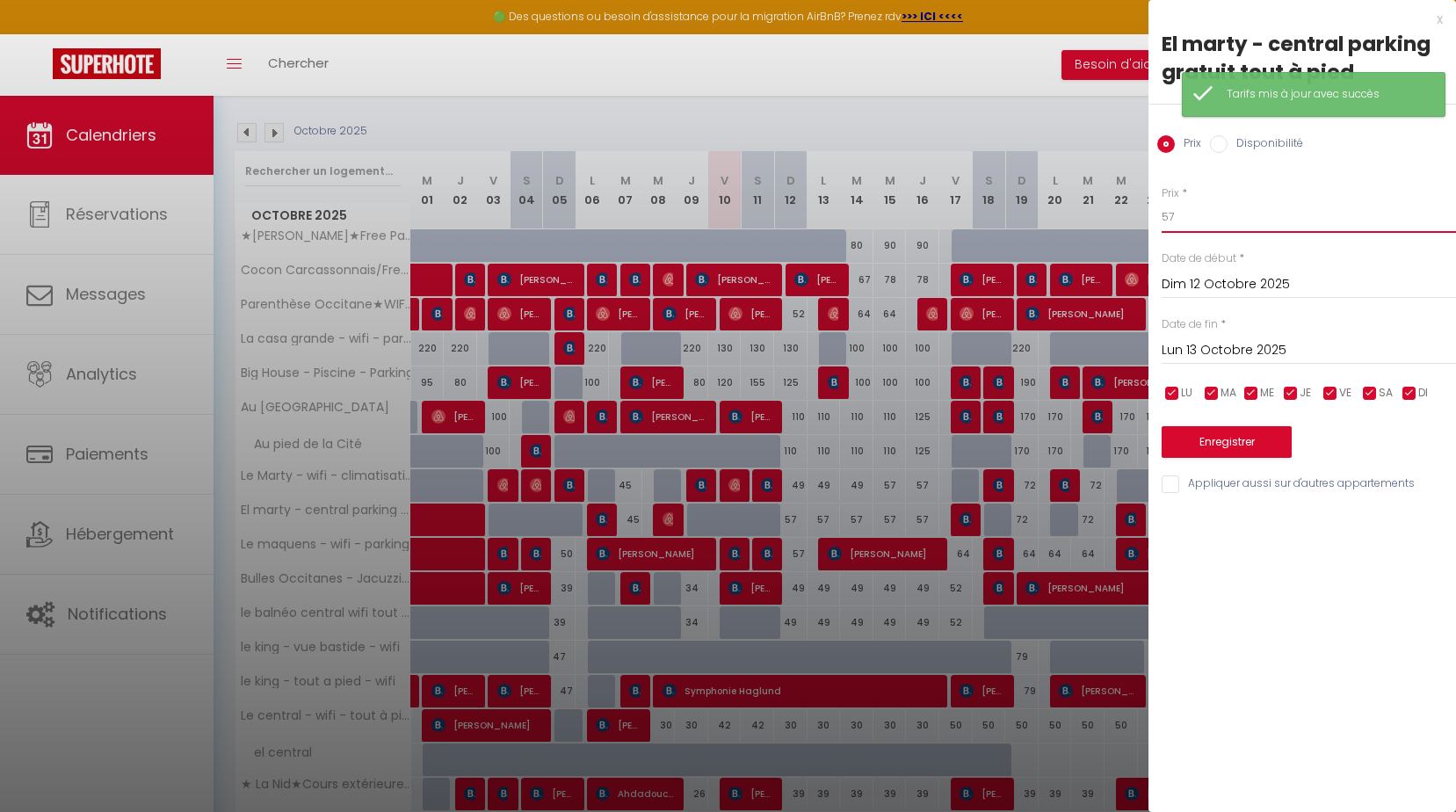
drag, startPoint x: 1203, startPoint y: 219, endPoint x: 717, endPoint y: 245, distance: 486.7
click at [897, 230] on body "🟢 Des questions ou besoin d'assistance pour la migration AirBnB? Prenez rdv >>>…" at bounding box center [728, 418] width 1456 height 1138
type input "49"
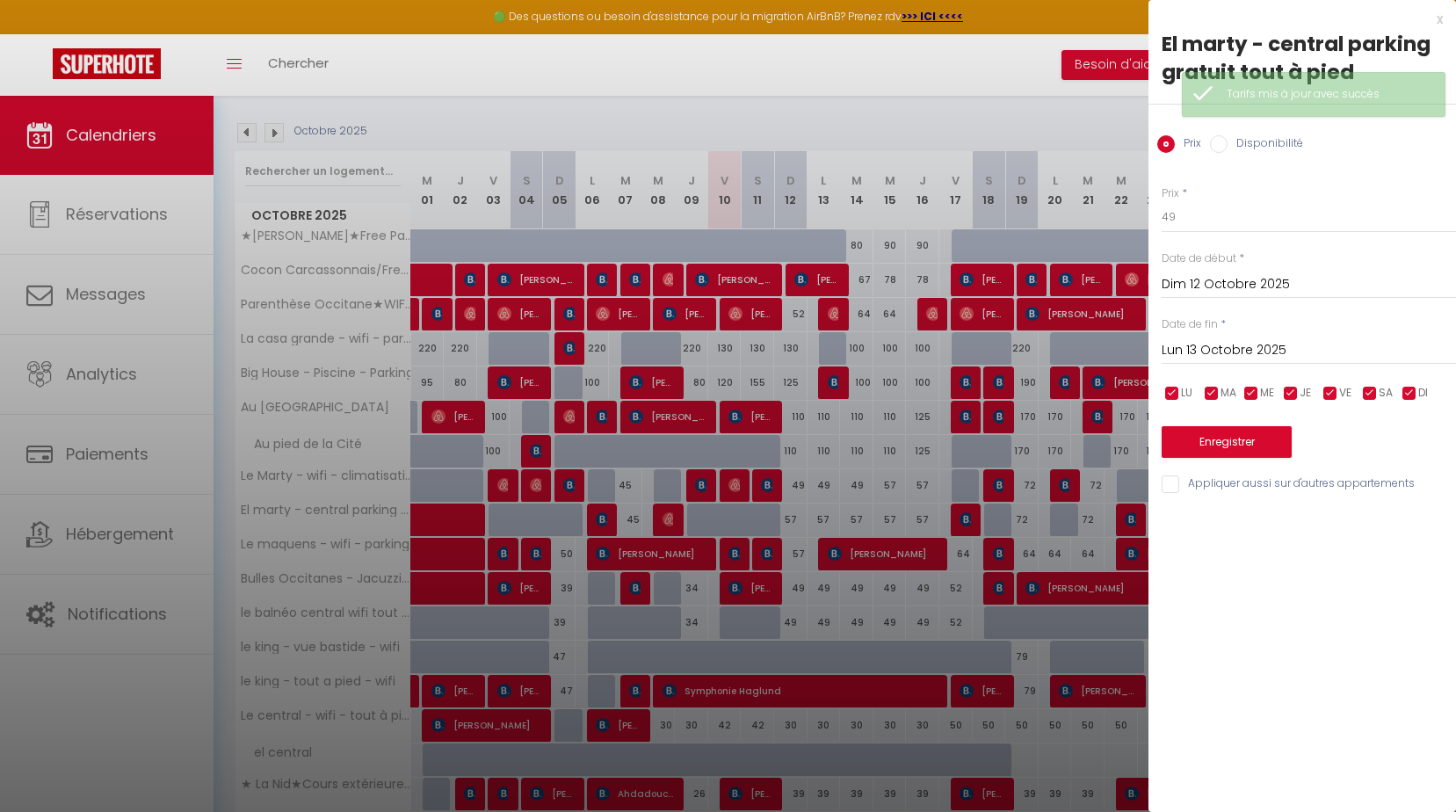
click at [1223, 341] on input "Lun 13 Octobre 2025" at bounding box center [1308, 350] width 294 height 23
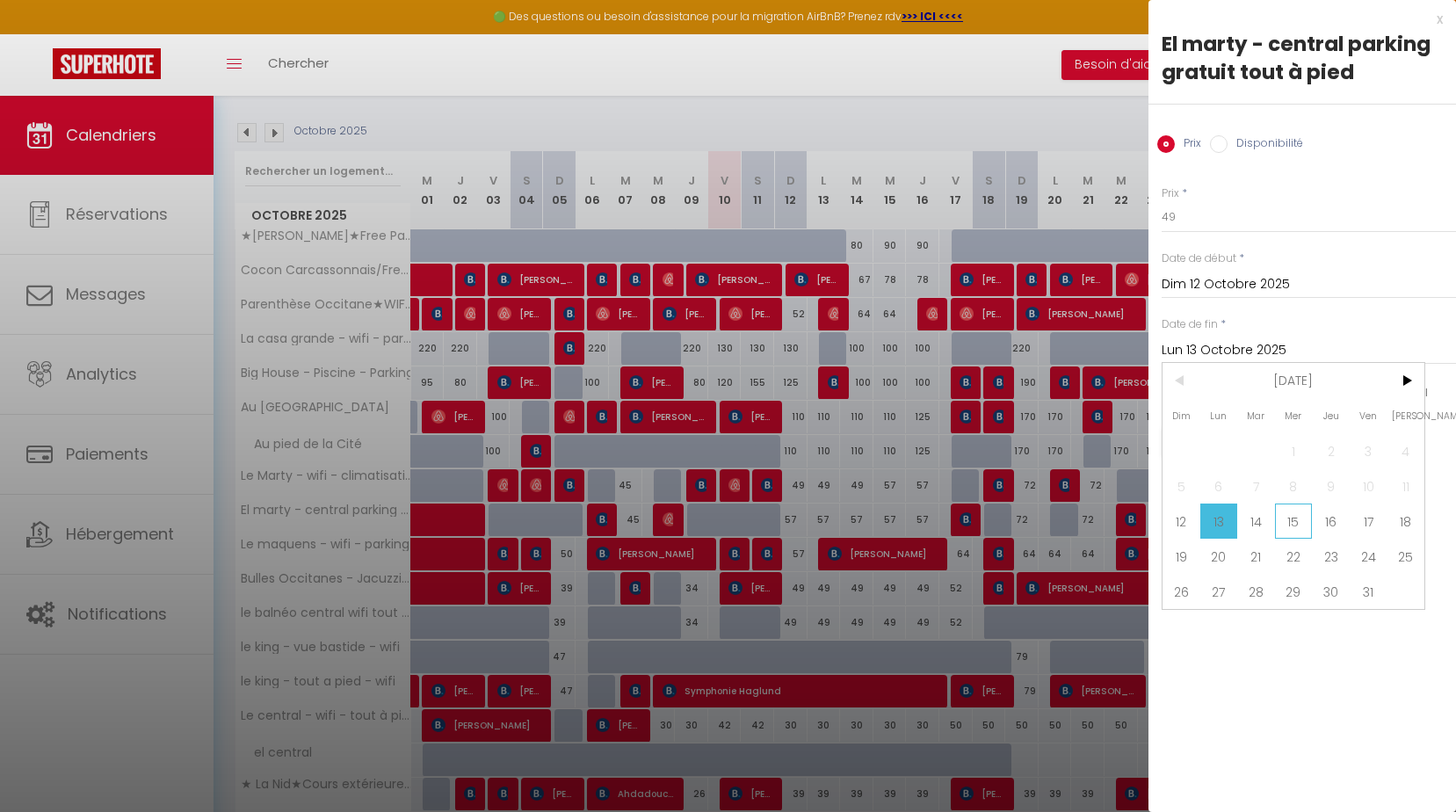
click at [1302, 510] on span "15" at bounding box center [1294, 521] width 38 height 35
type input "Mer 15 Octobre 2025"
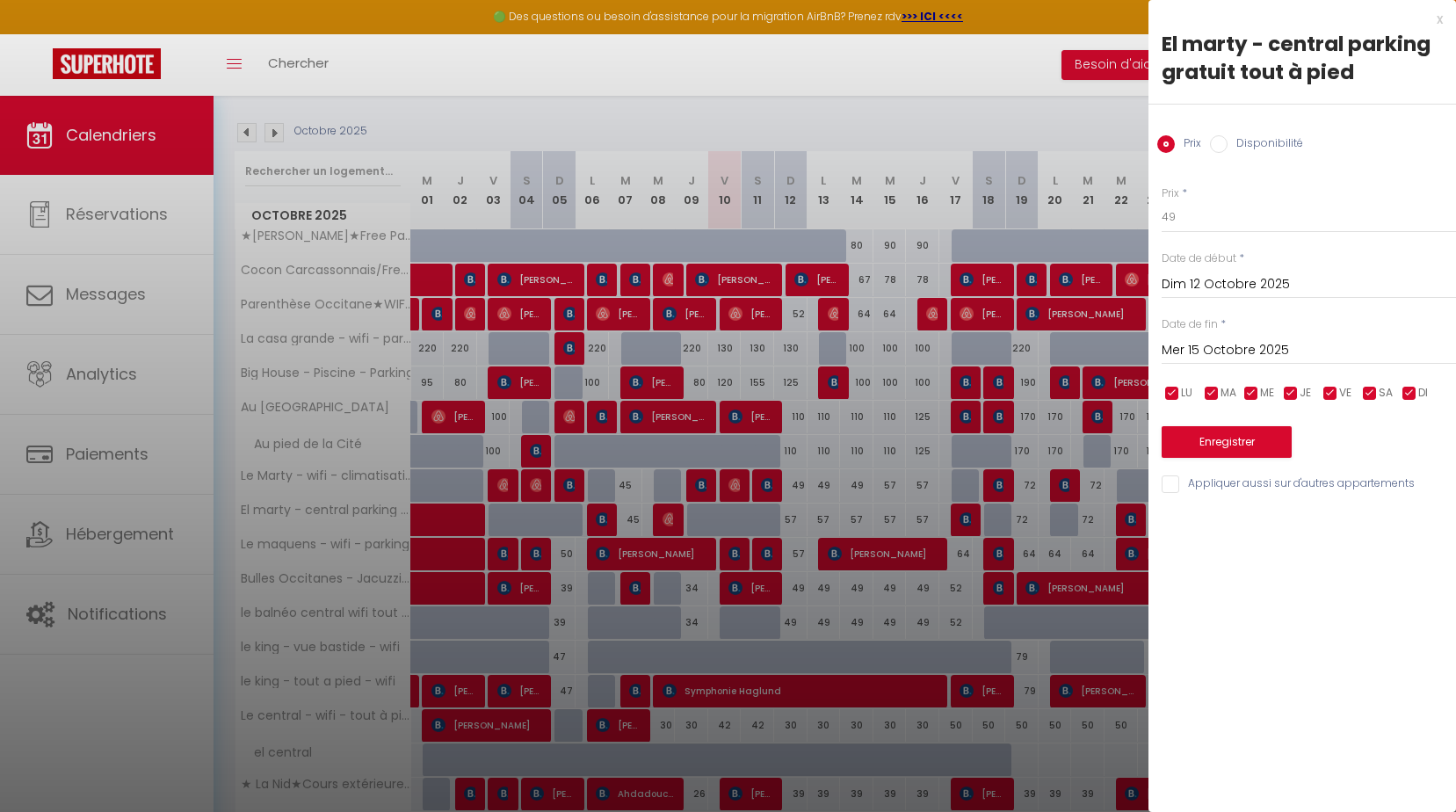
click at [1245, 424] on div "Enregistrer" at bounding box center [1308, 431] width 294 height 54
click at [1246, 444] on button "Enregistrer" at bounding box center [1226, 441] width 130 height 31
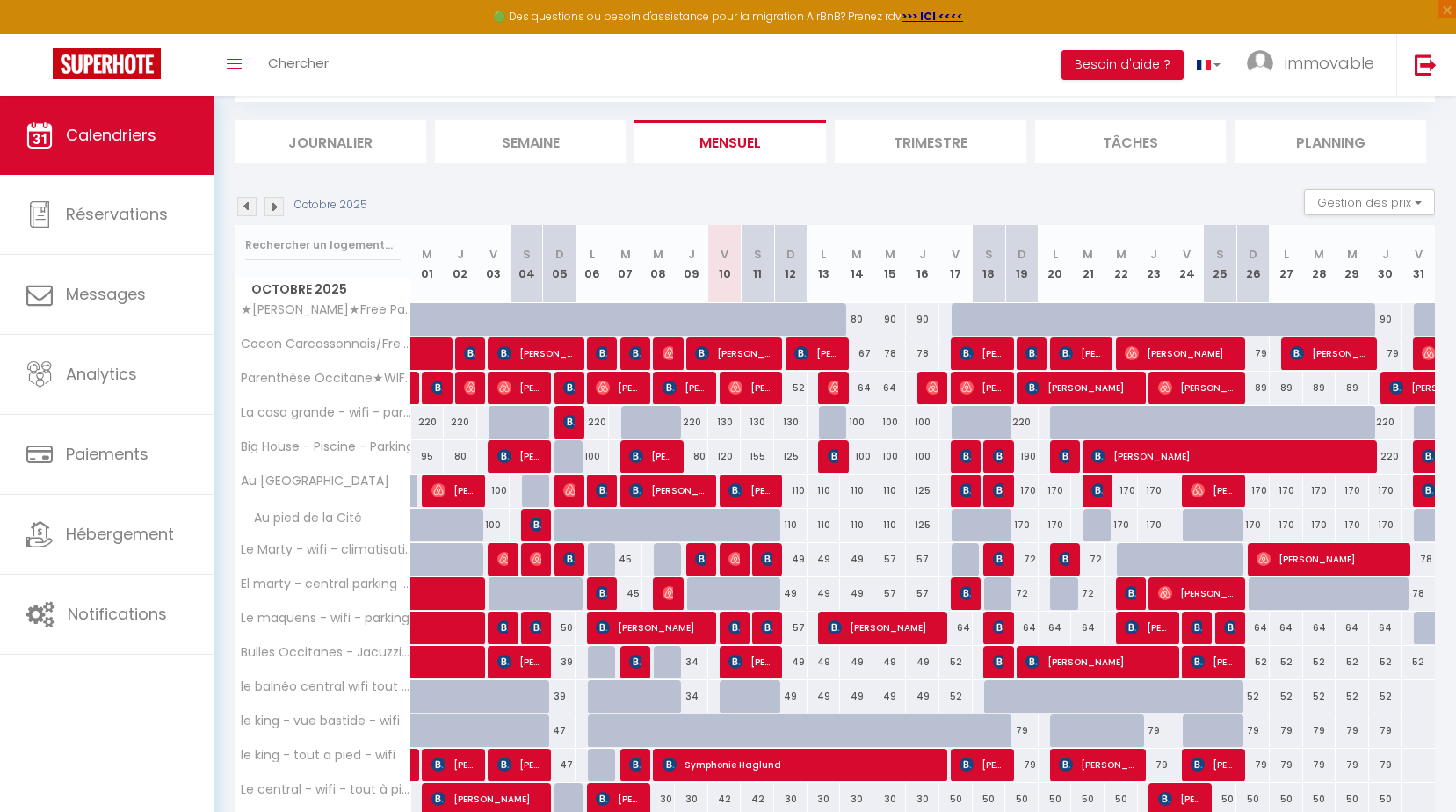
scroll to position [0, 0]
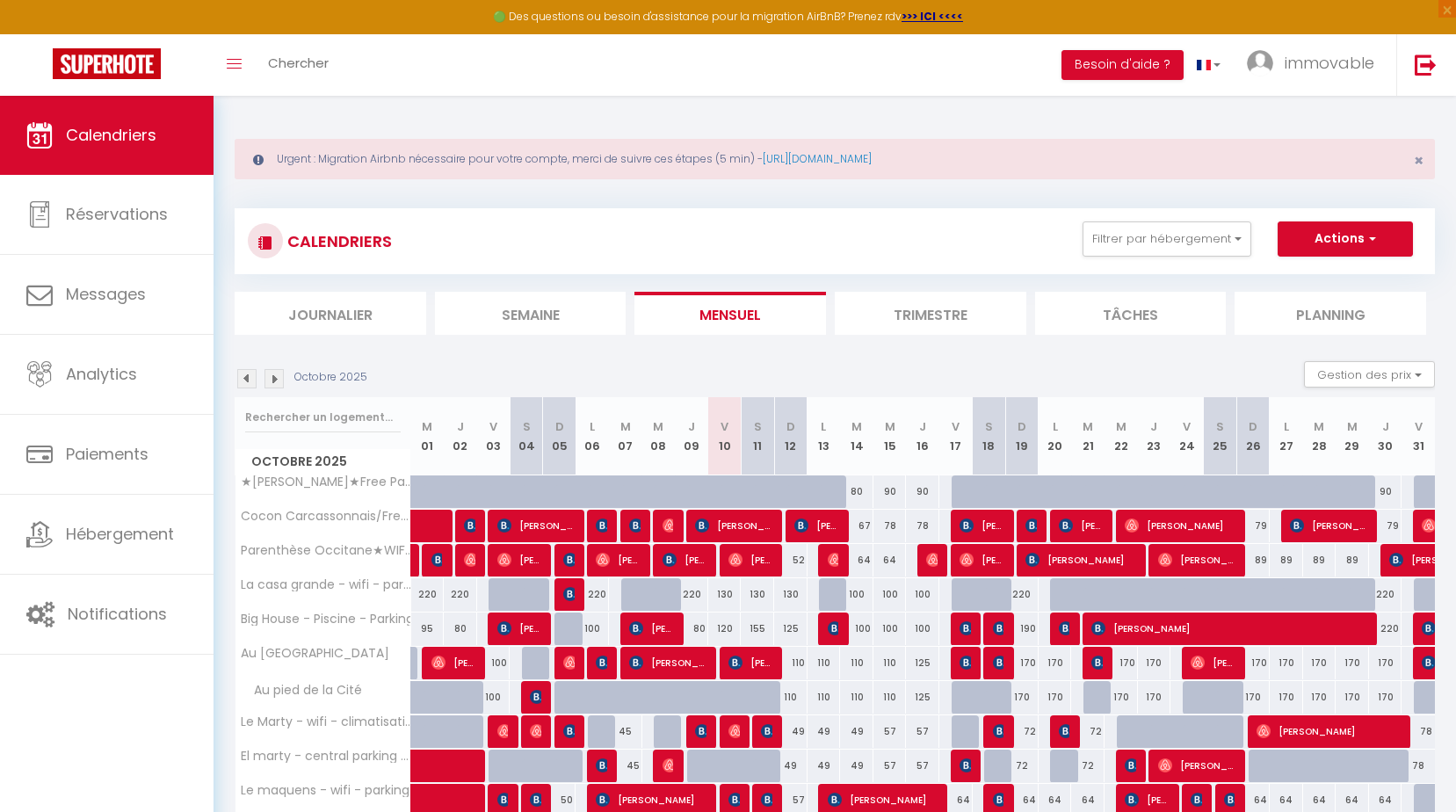
click at [932, 282] on div "CALENDRIERS Filtrer par hébergement Tous ★Cocon Carcassonnais★Free Parking★Wifi…" at bounding box center [835, 272] width 1200 height 127
click at [930, 302] on li "Trimestre" at bounding box center [931, 312] width 191 height 43
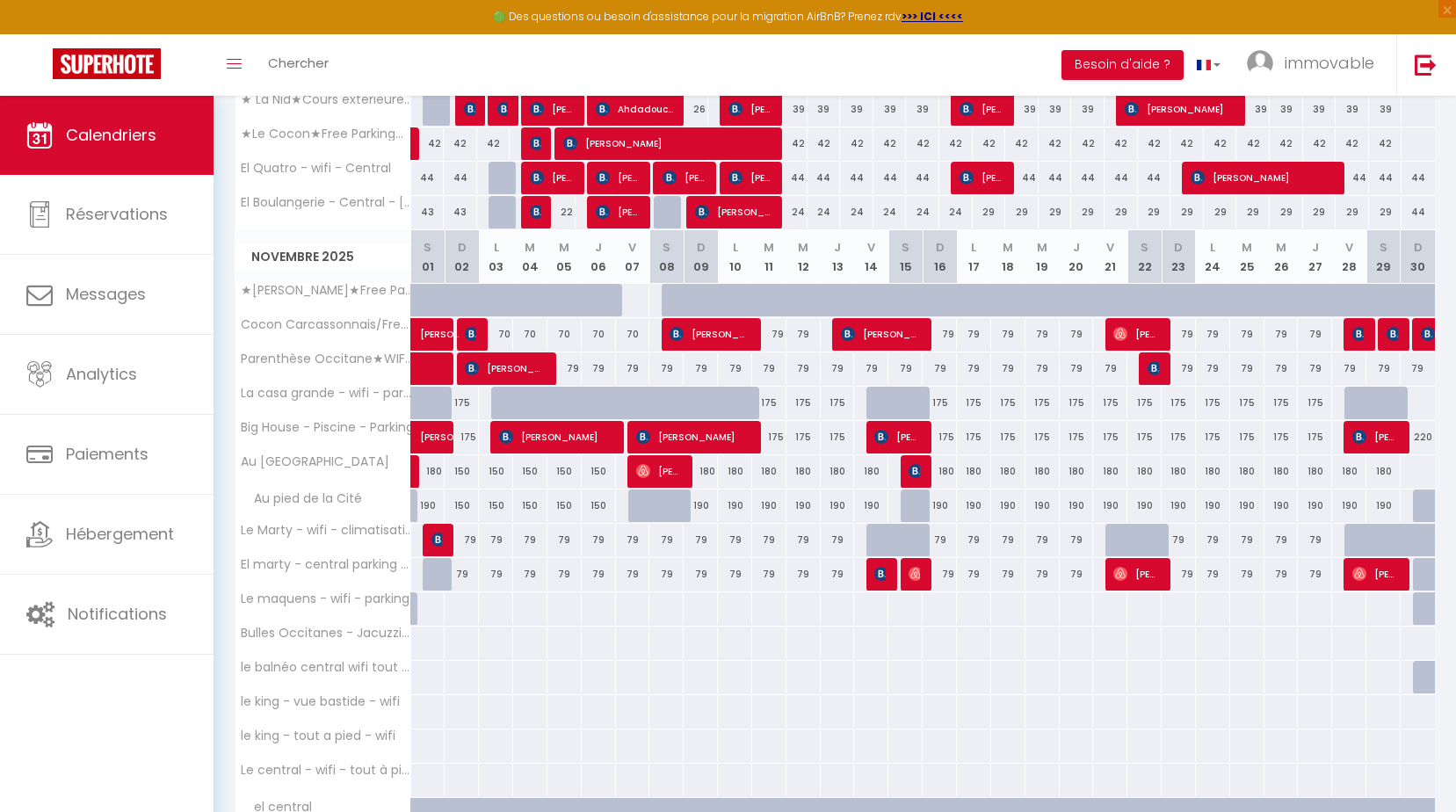
scroll to position [1054, 0]
